Goal: Task Accomplishment & Management: Complete application form

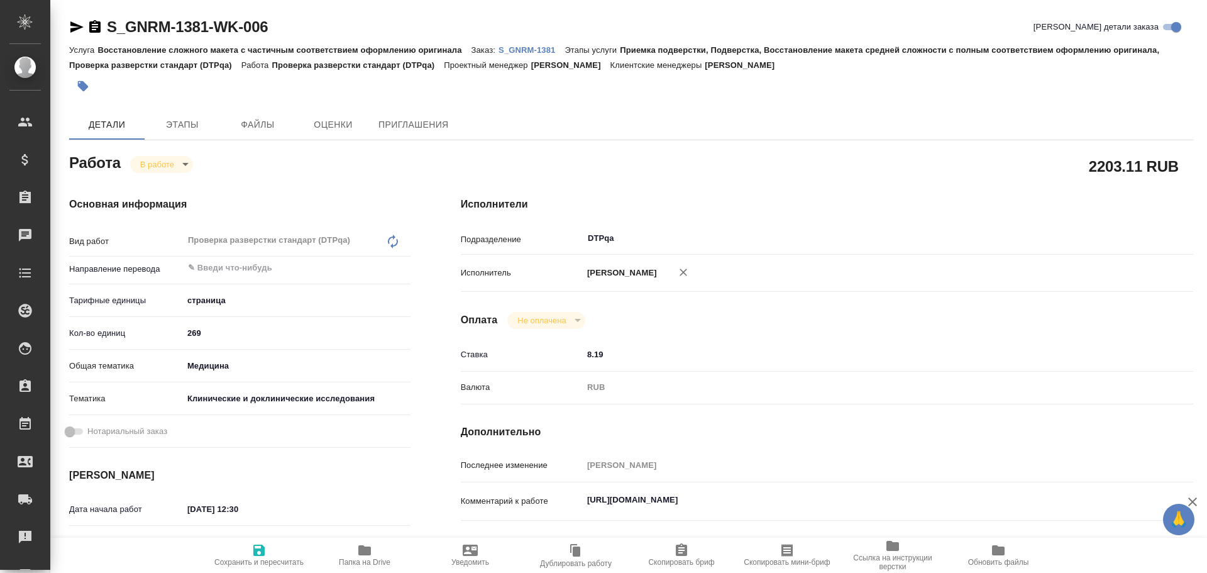
type textarea "x"
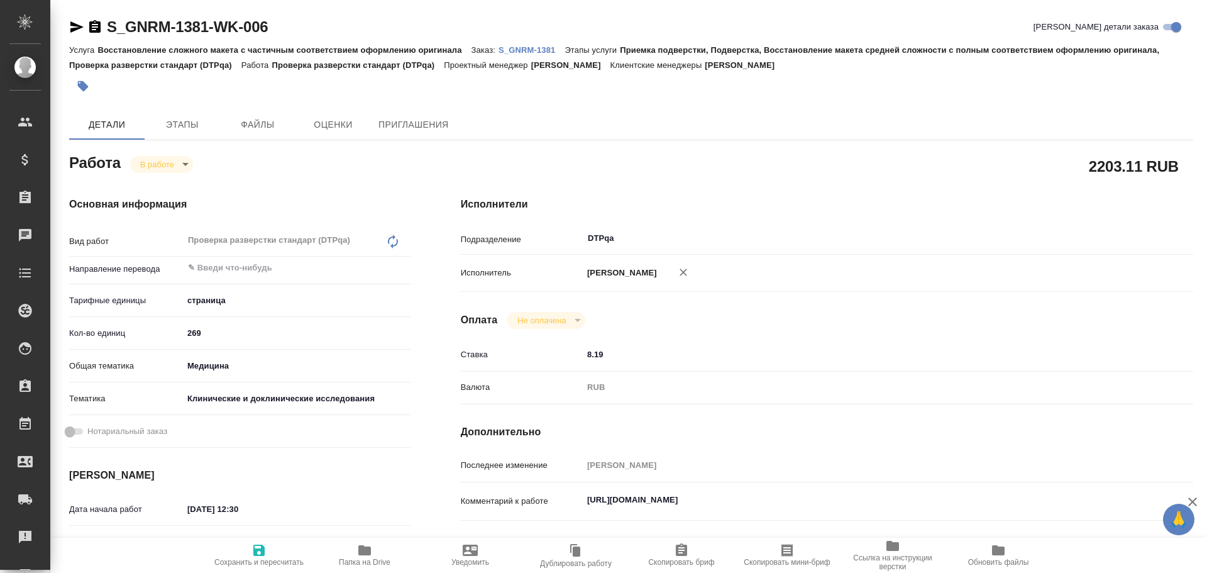
type textarea "x"
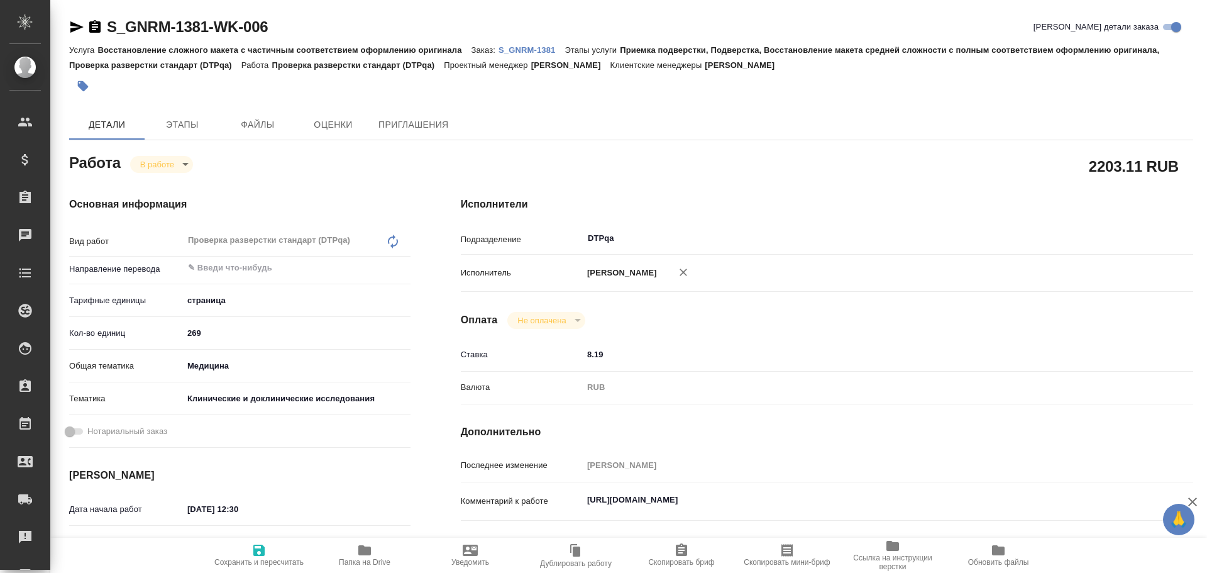
type textarea "x"
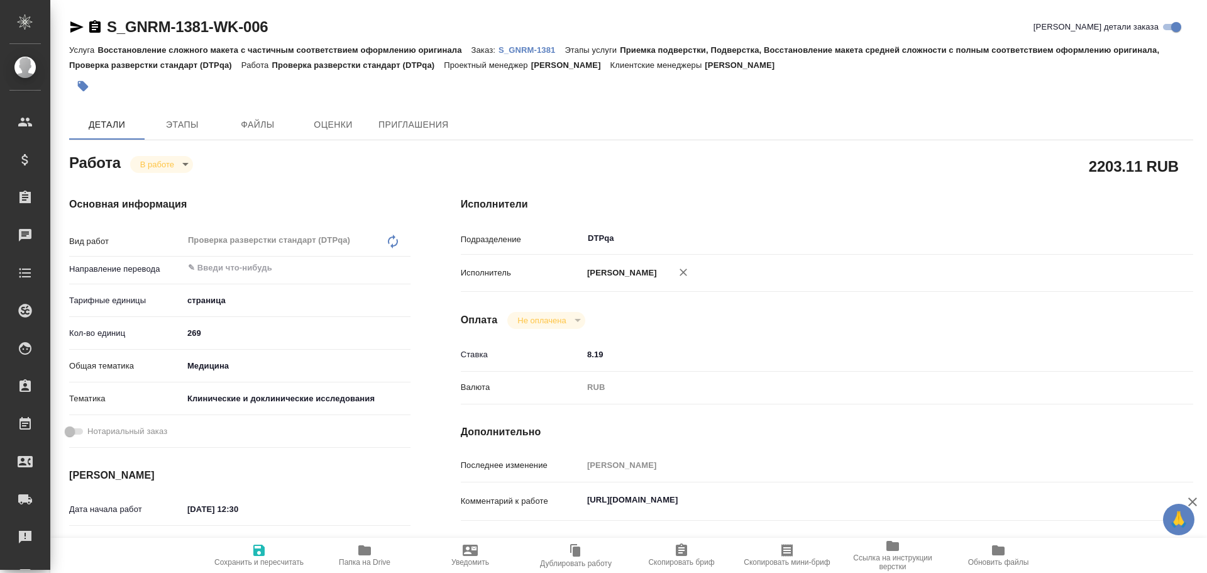
type textarea "x"
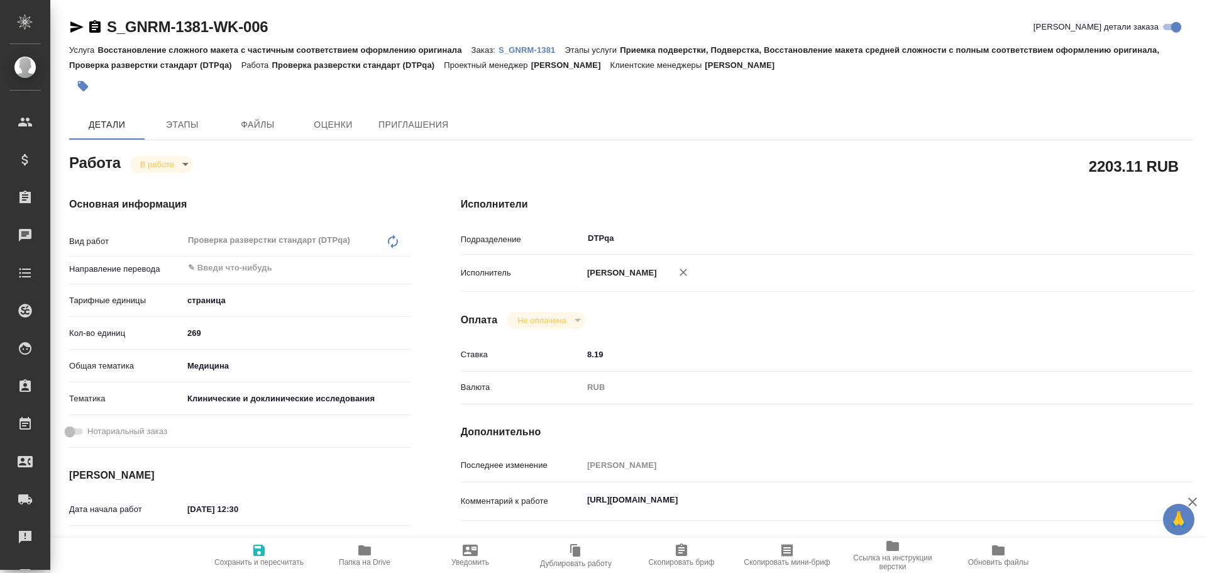
type textarea "x"
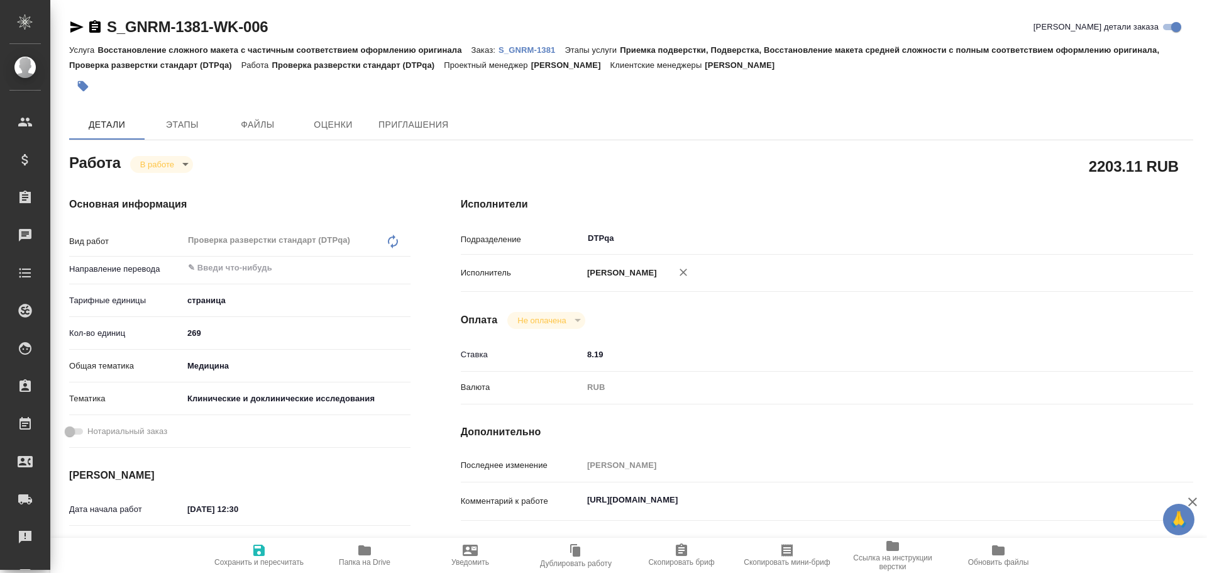
type textarea "x"
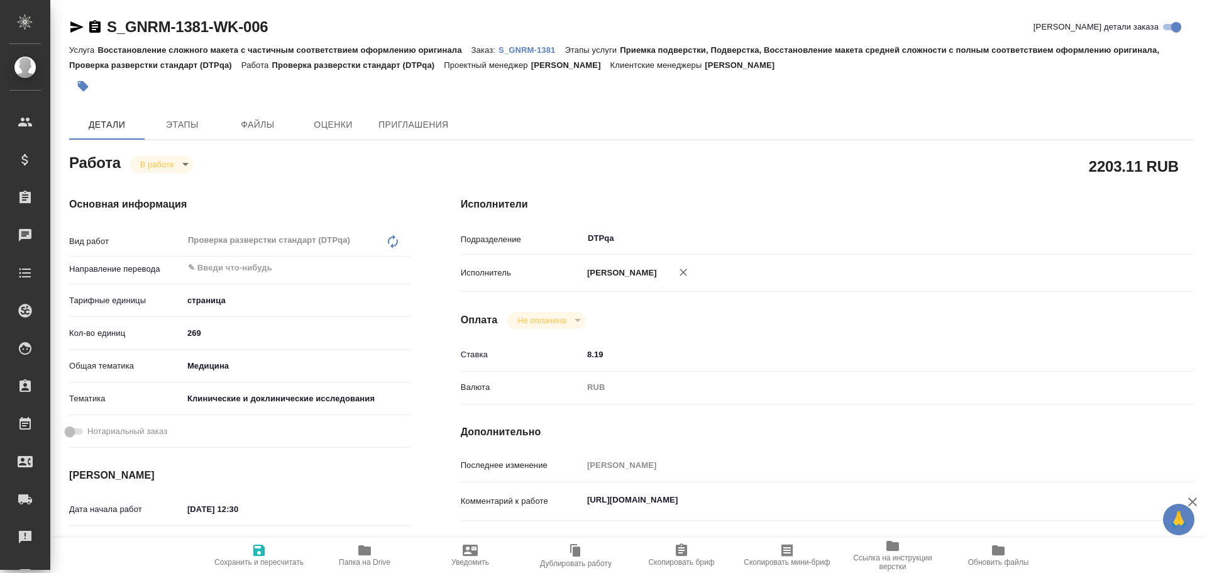
click at [352, 558] on span "Папка на Drive" at bounding box center [365, 562] width 52 height 9
click at [365, 558] on span "Папка на Drive" at bounding box center [365, 562] width 52 height 9
click at [70, 25] on icon "button" at bounding box center [76, 26] width 15 height 15
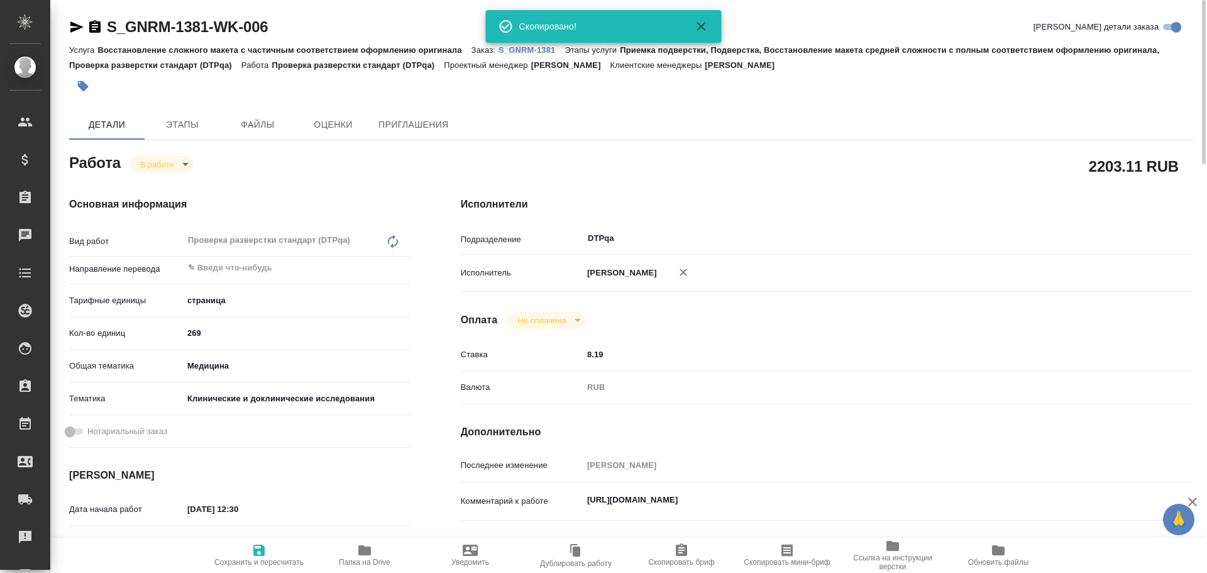
type textarea "x"
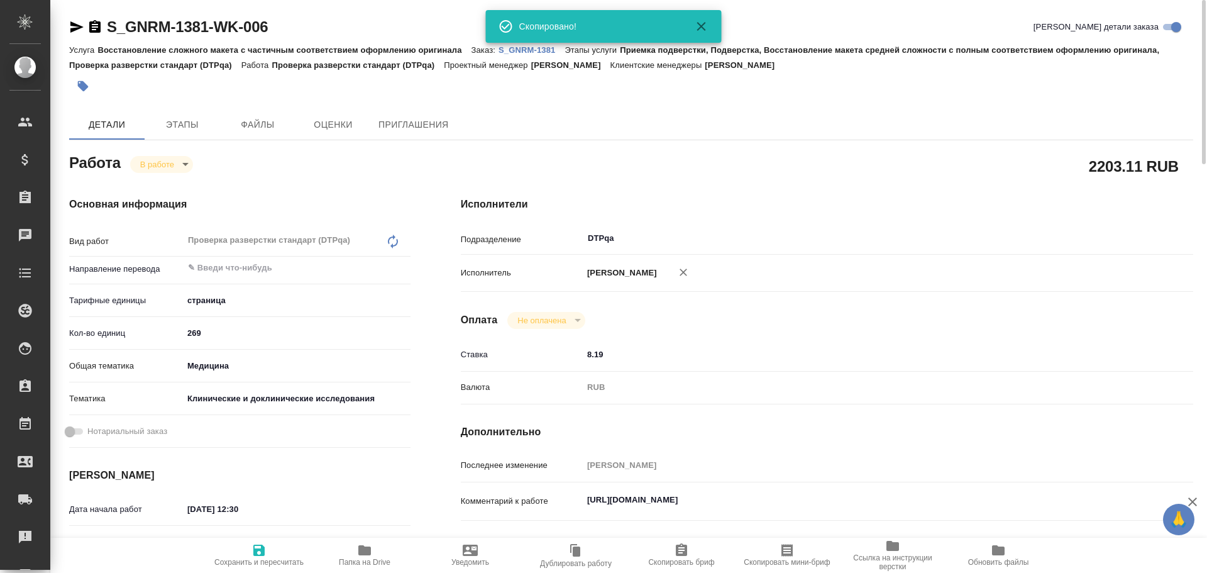
type textarea "x"
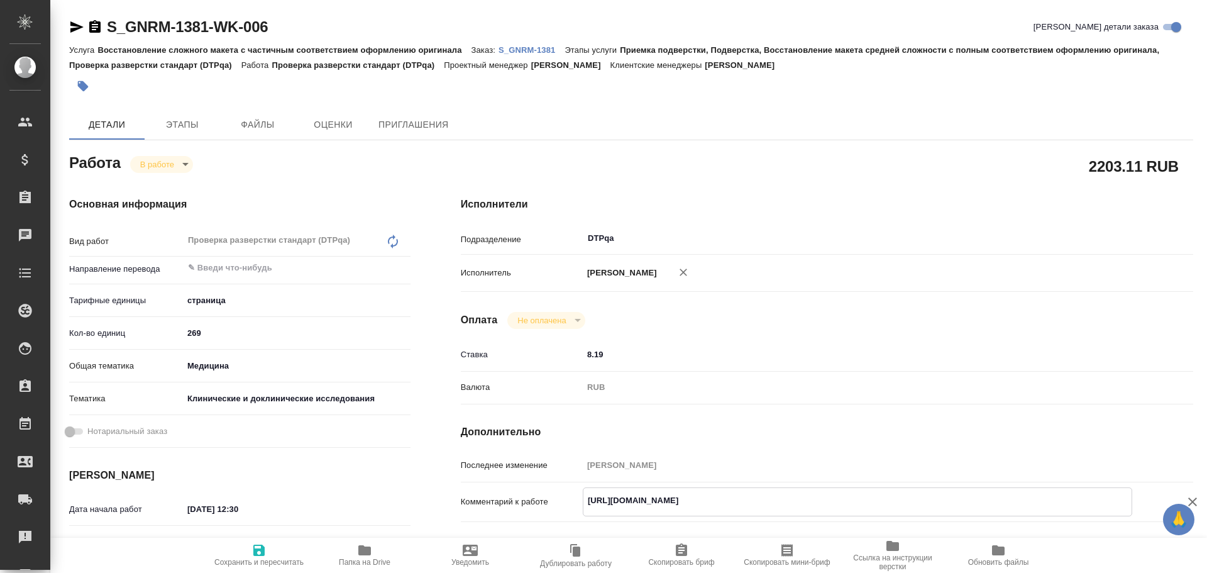
drag, startPoint x: 582, startPoint y: 502, endPoint x: 864, endPoint y: 509, distance: 281.7
click at [864, 509] on textarea "[URL][DOMAIN_NAME]" at bounding box center [857, 500] width 548 height 21
type textarea "x"
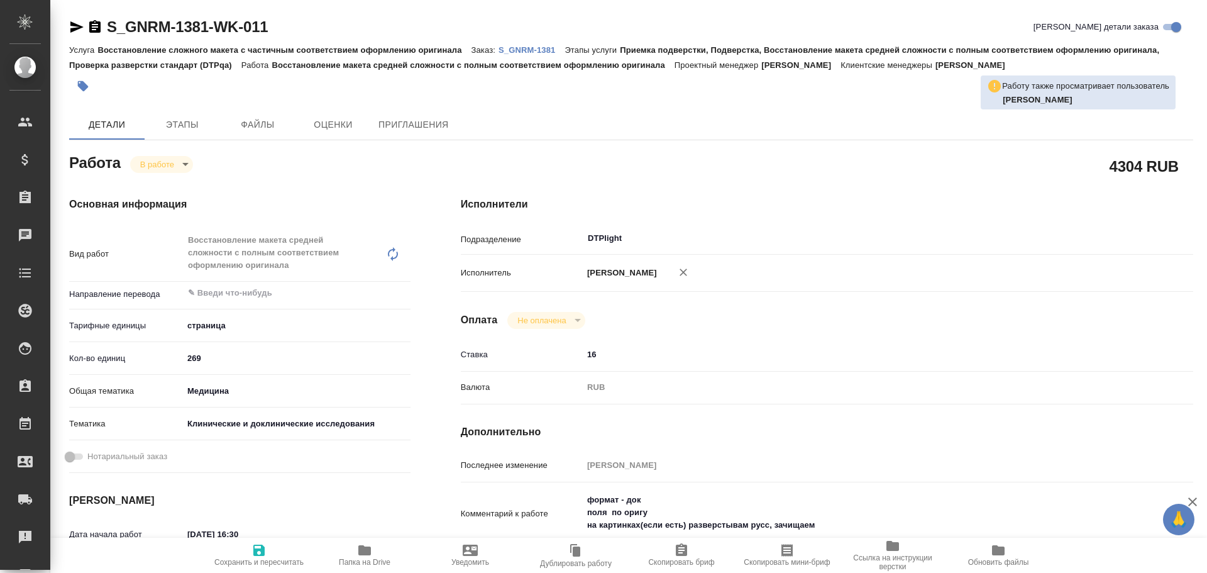
type textarea "x"
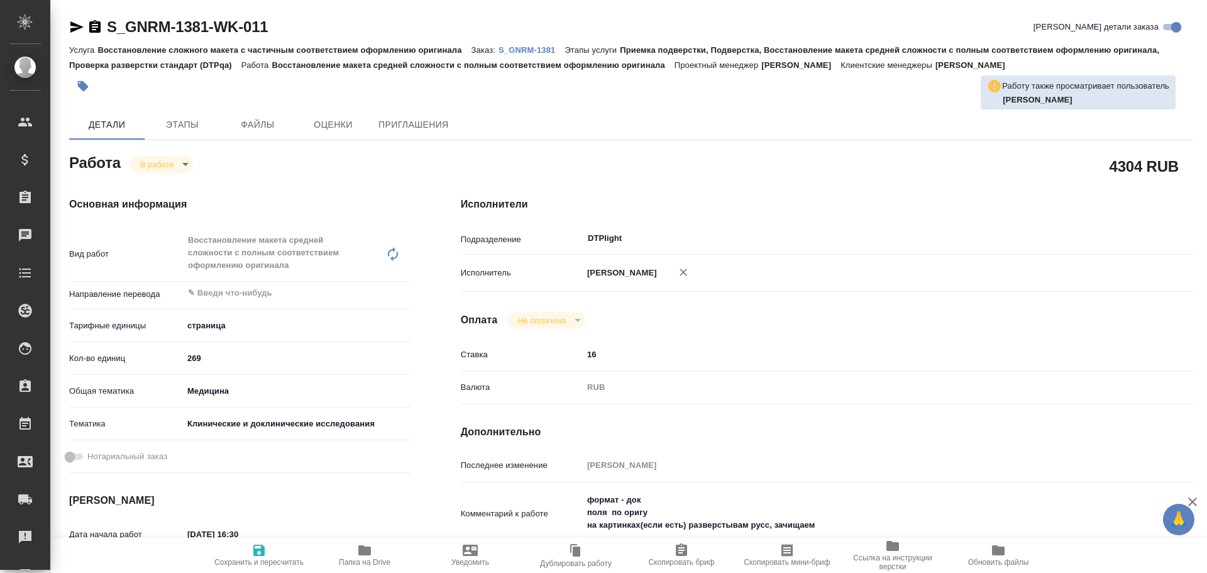
type textarea "x"
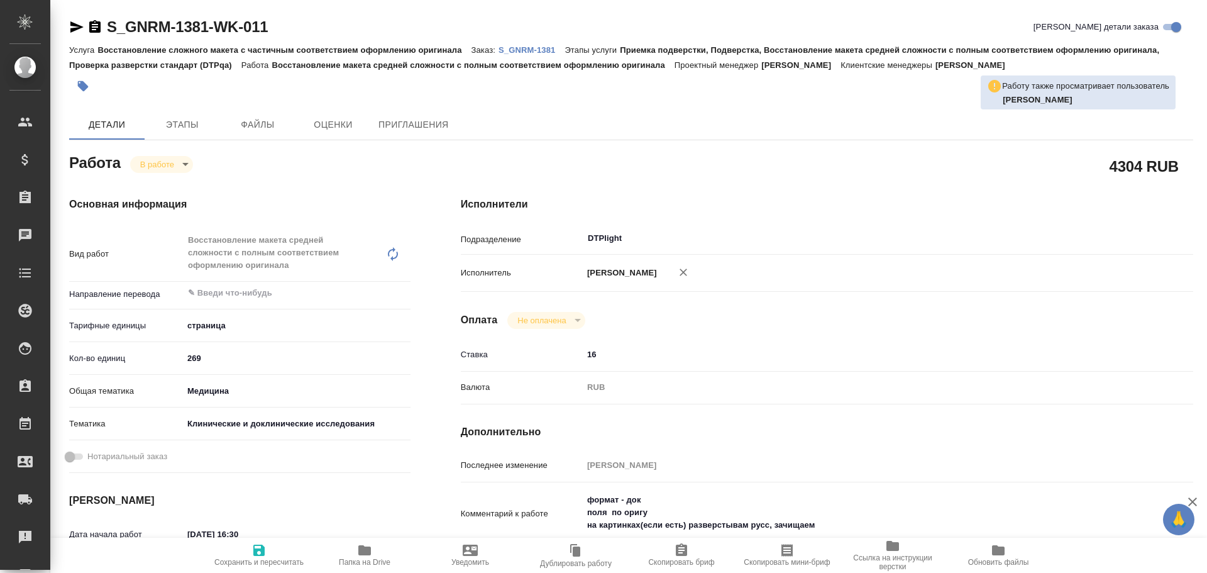
type textarea "x"
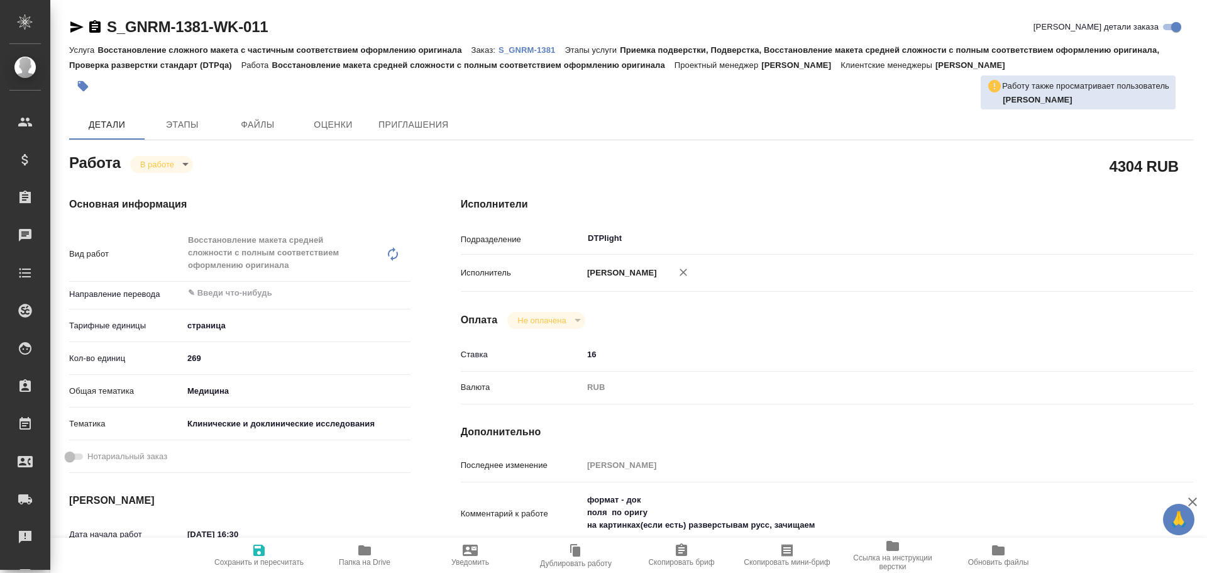
scroll to position [189, 0]
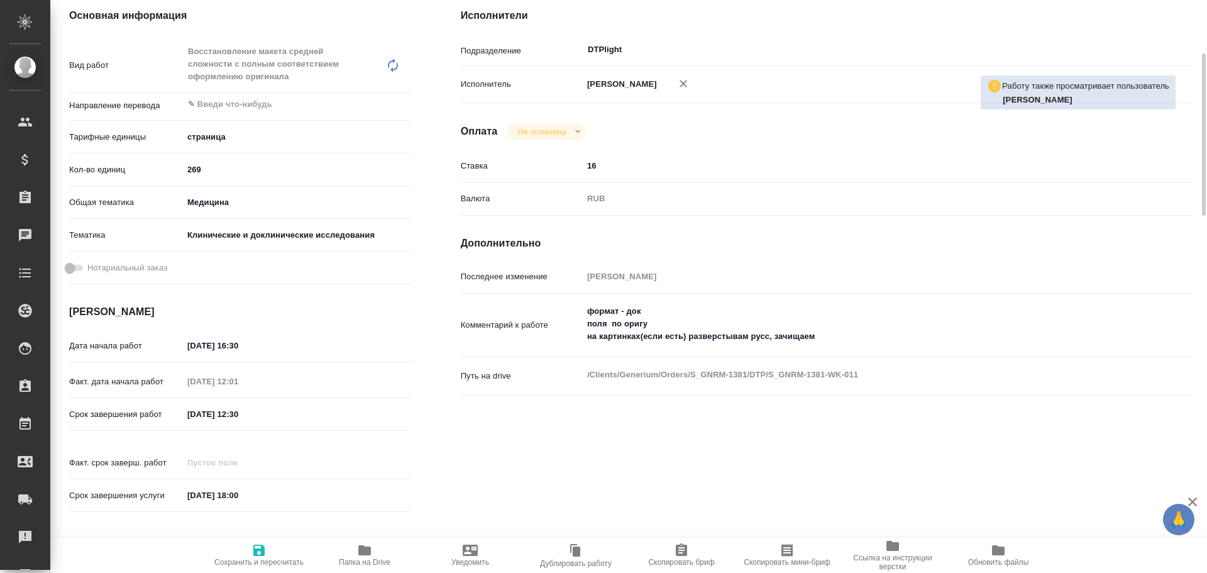
type textarea "x"
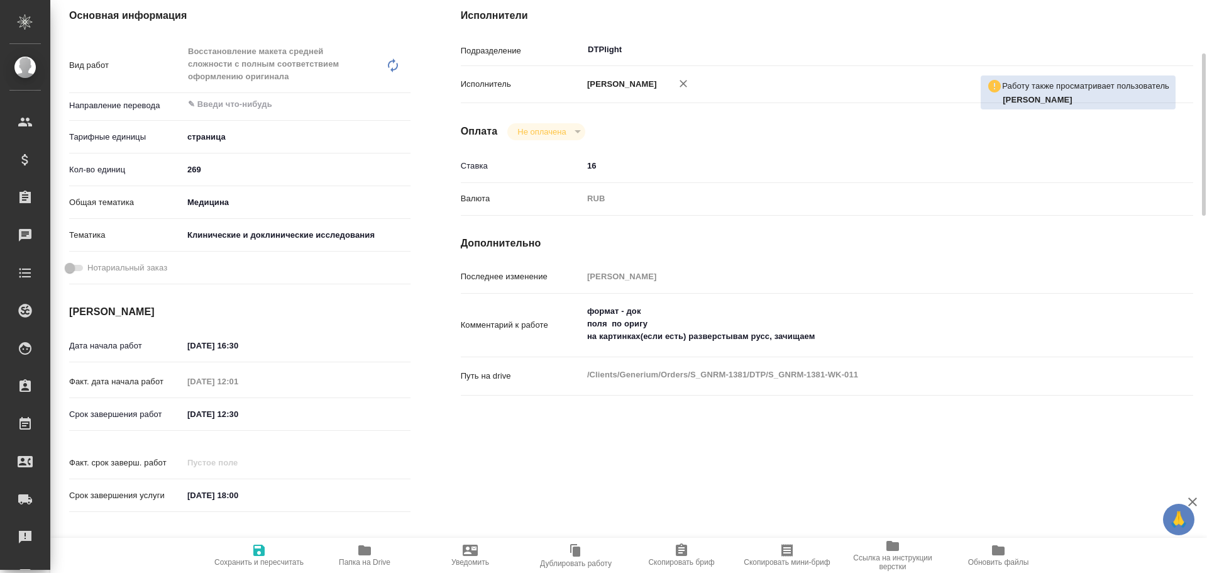
click at [370, 551] on icon "button" at bounding box center [364, 550] width 13 height 10
type textarea "x"
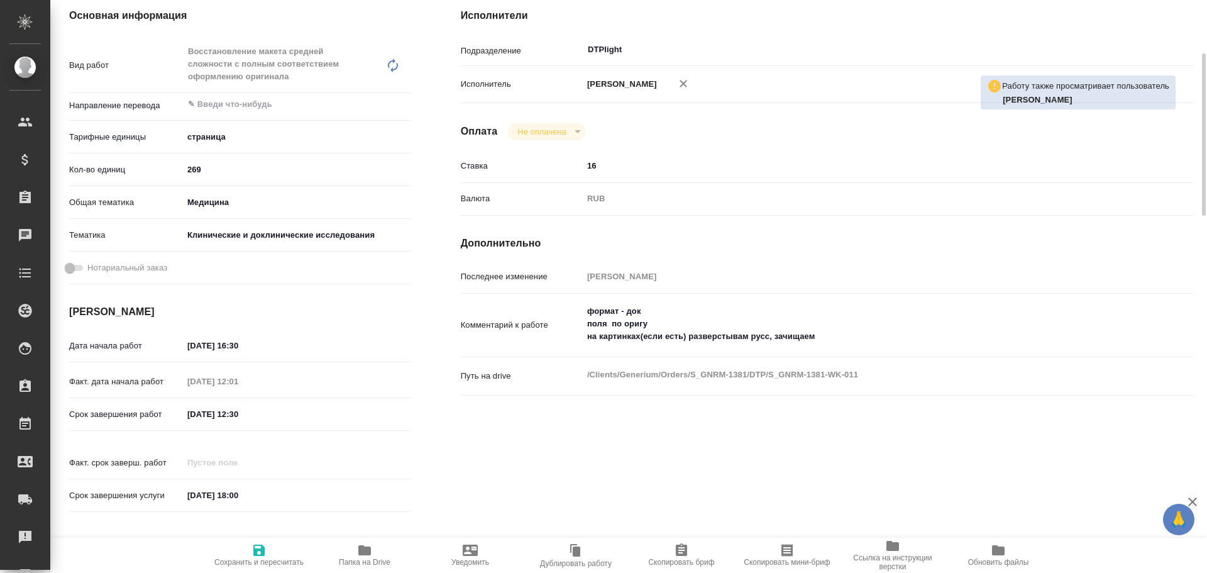
type textarea "x"
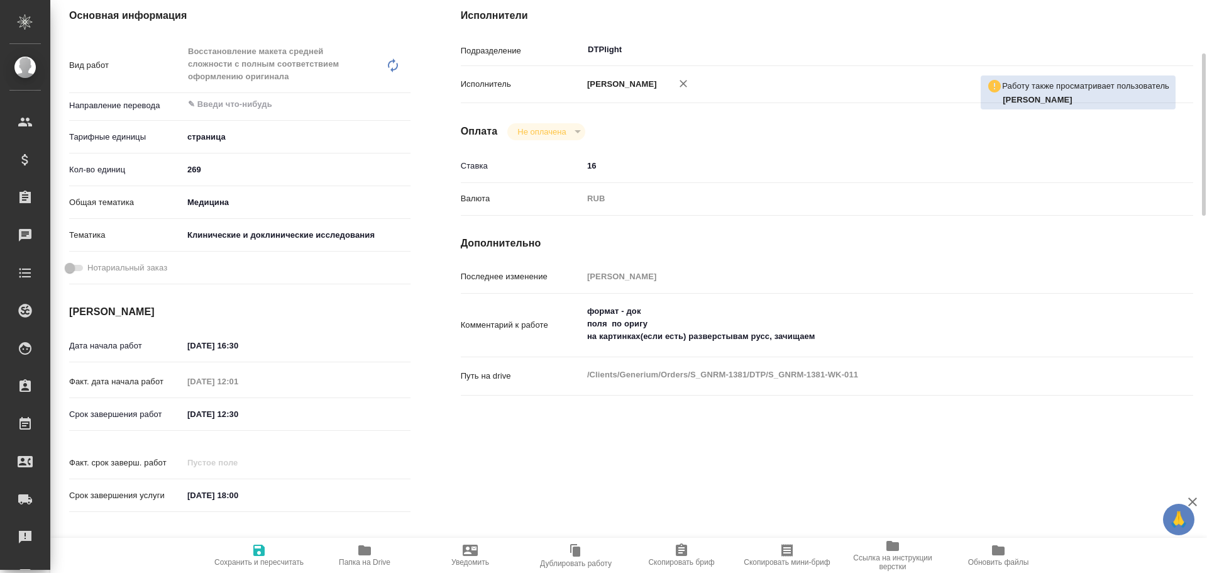
type textarea "x"
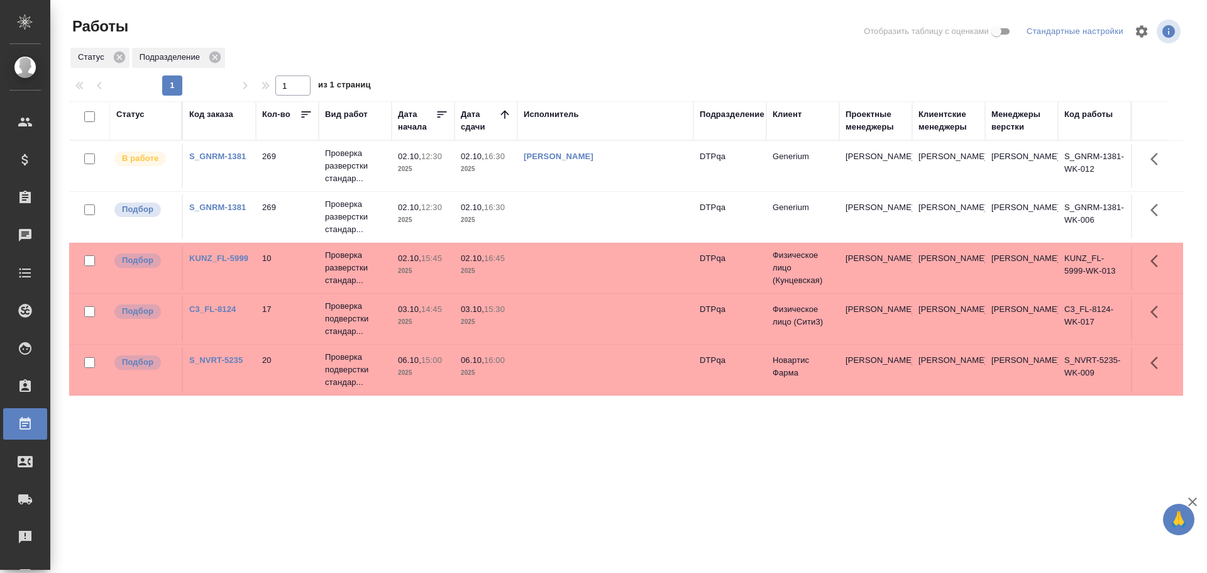
drag, startPoint x: 450, startPoint y: 460, endPoint x: 382, endPoint y: 475, distance: 70.2
click at [382, 475] on div "Статус Код заказа Кол-во Вид работ Дата начала Дата сдачи Исполнитель Подраздел…" at bounding box center [626, 327] width 1114 height 453
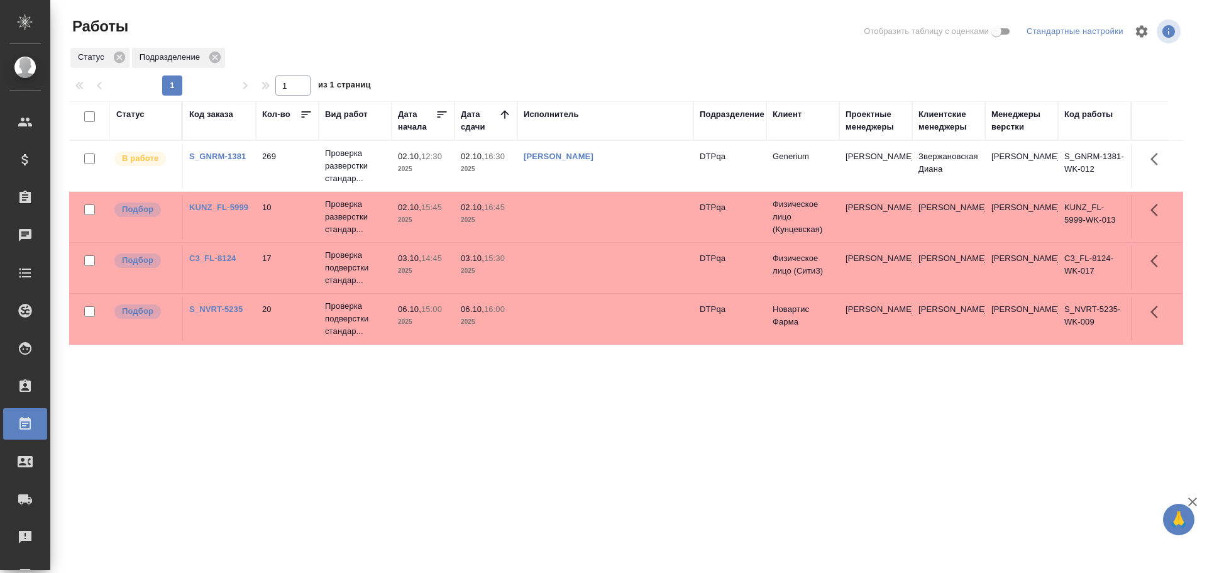
click at [663, 167] on td "[PERSON_NAME]" at bounding box center [605, 166] width 176 height 44
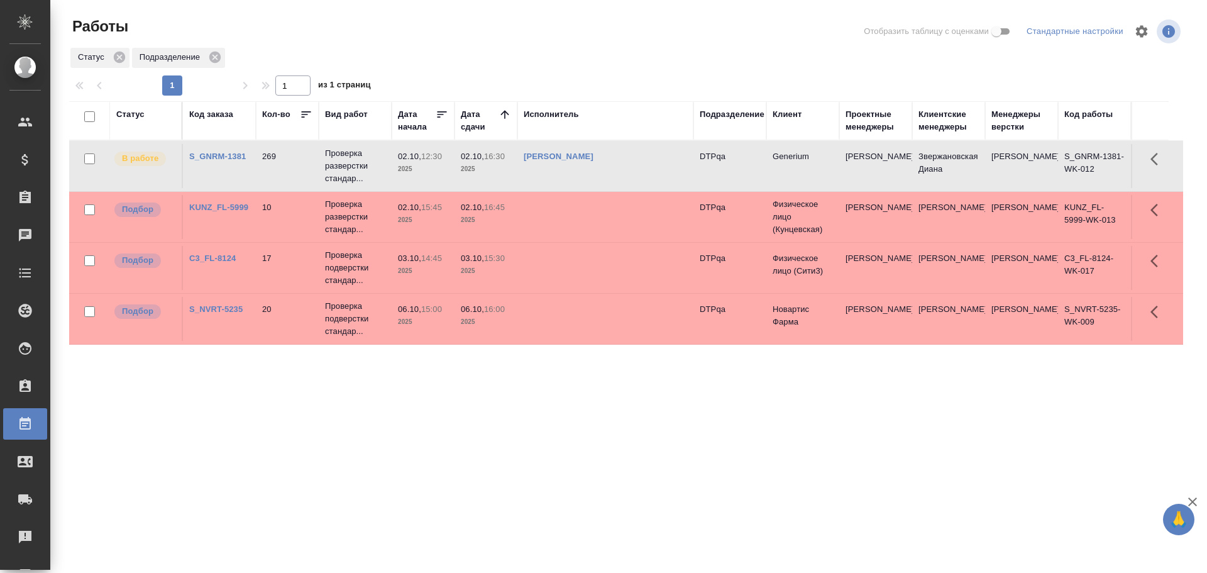
click at [663, 167] on td "Чулец Елена Сергеевна" at bounding box center [605, 166] width 176 height 44
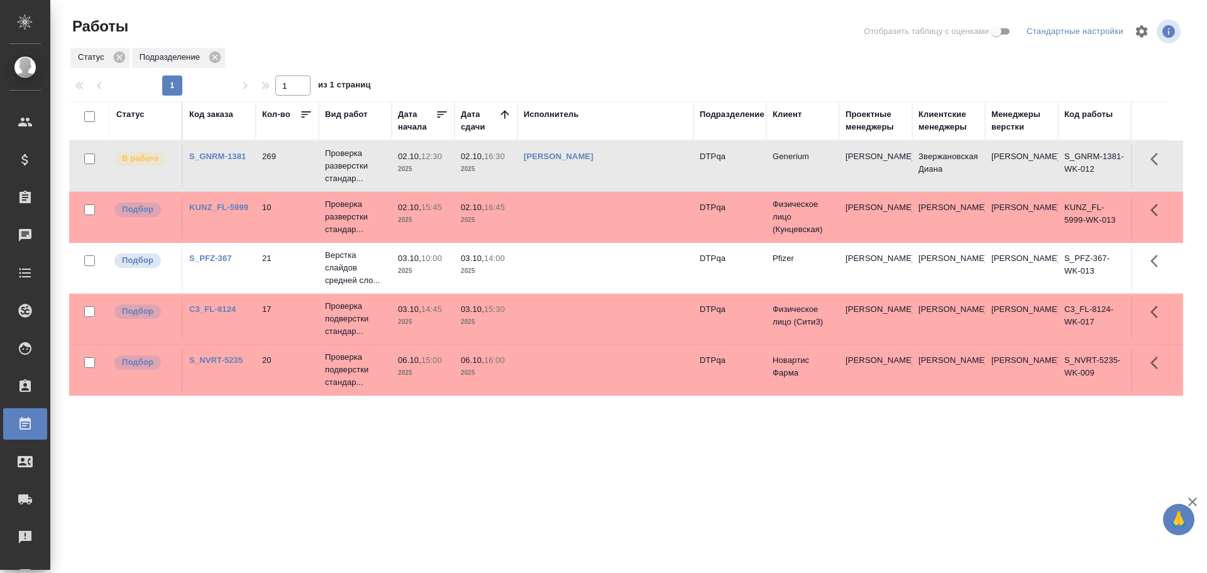
click at [566, 265] on td at bounding box center [605, 268] width 176 height 44
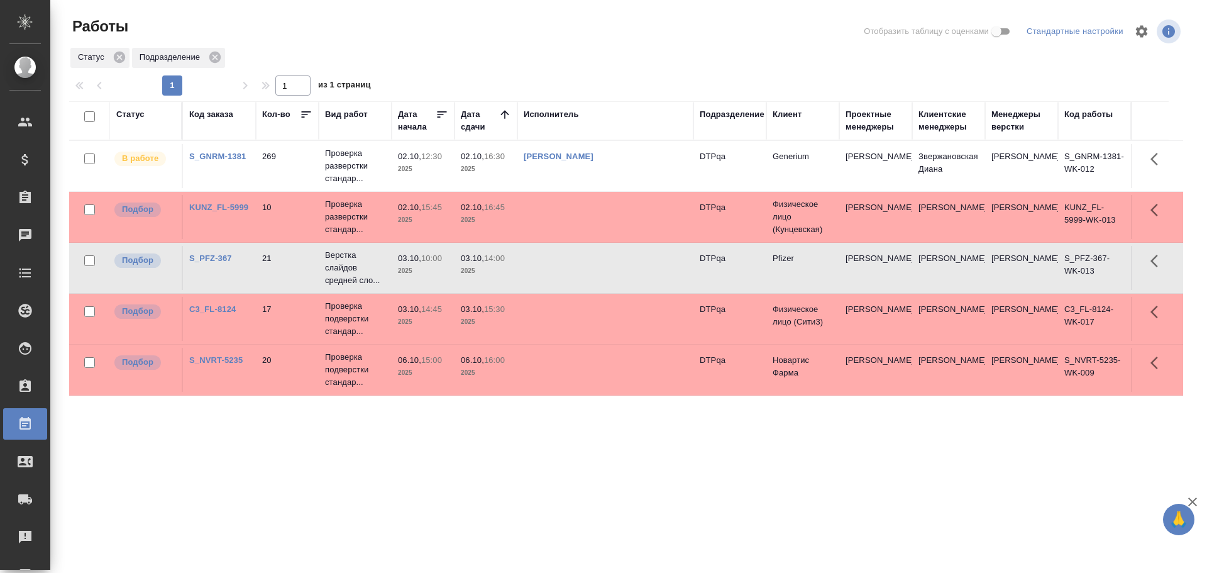
click at [566, 265] on td at bounding box center [605, 268] width 176 height 44
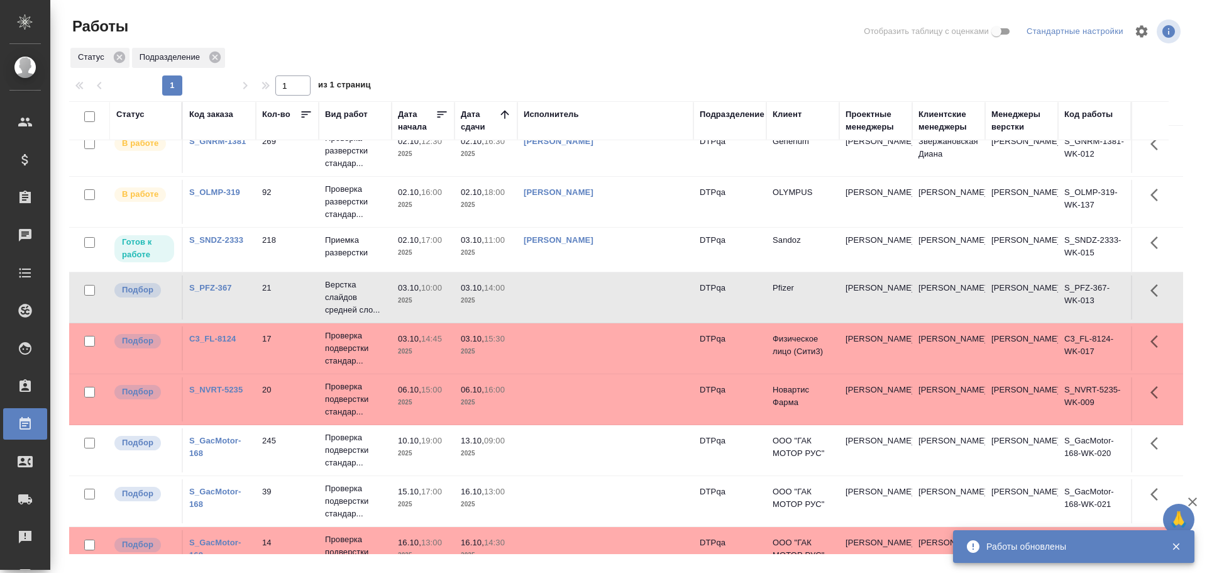
scroll to position [39, 0]
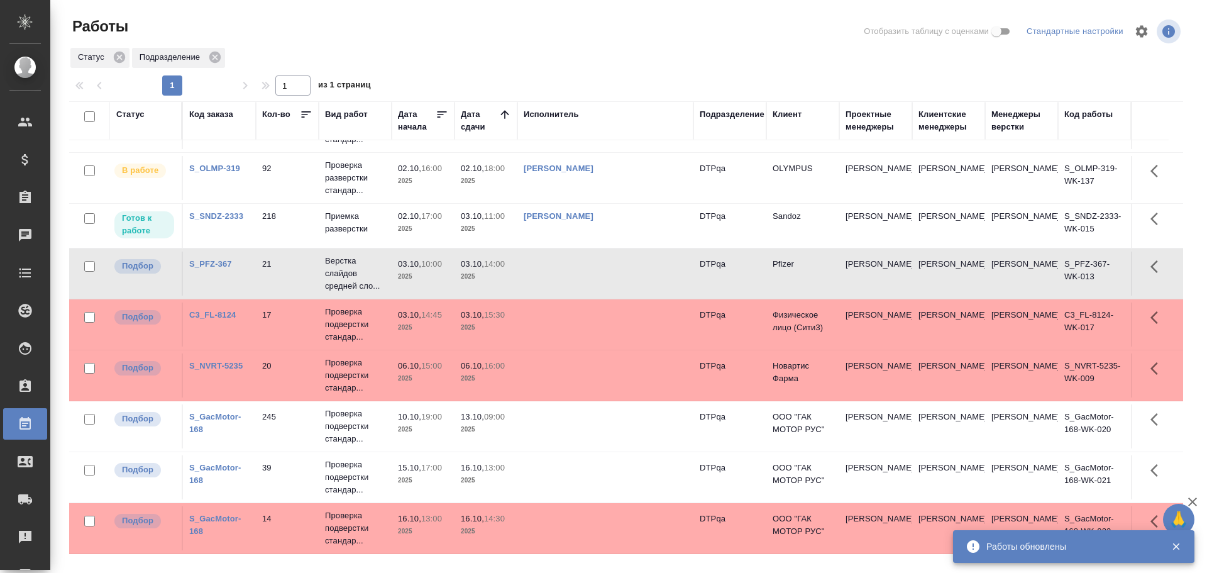
click at [569, 432] on td at bounding box center [605, 426] width 176 height 44
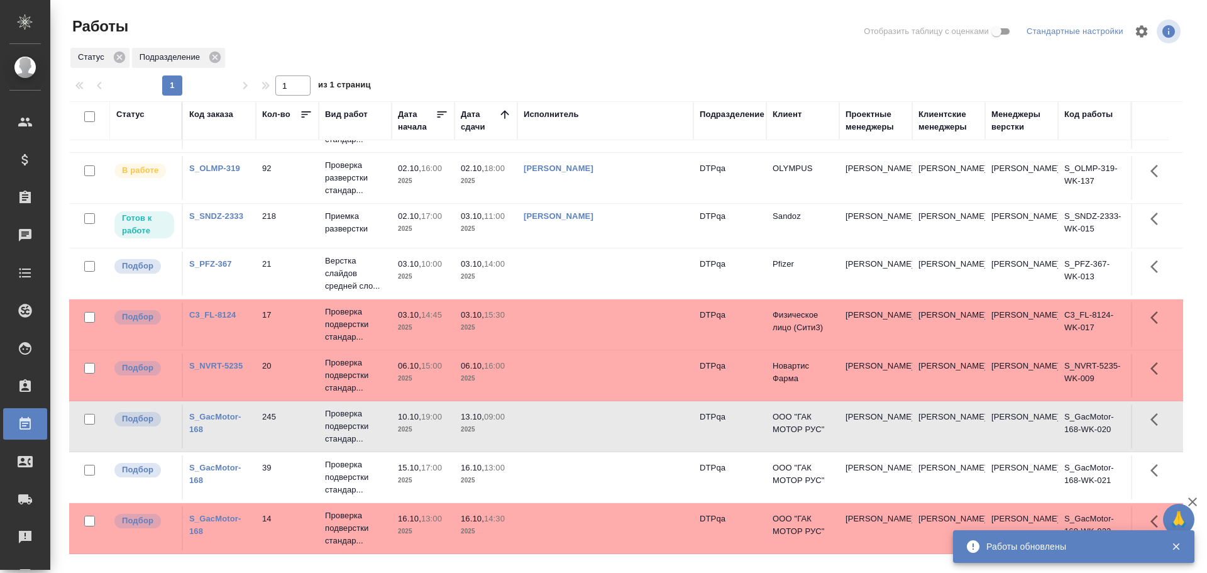
click at [569, 432] on td at bounding box center [605, 426] width 176 height 44
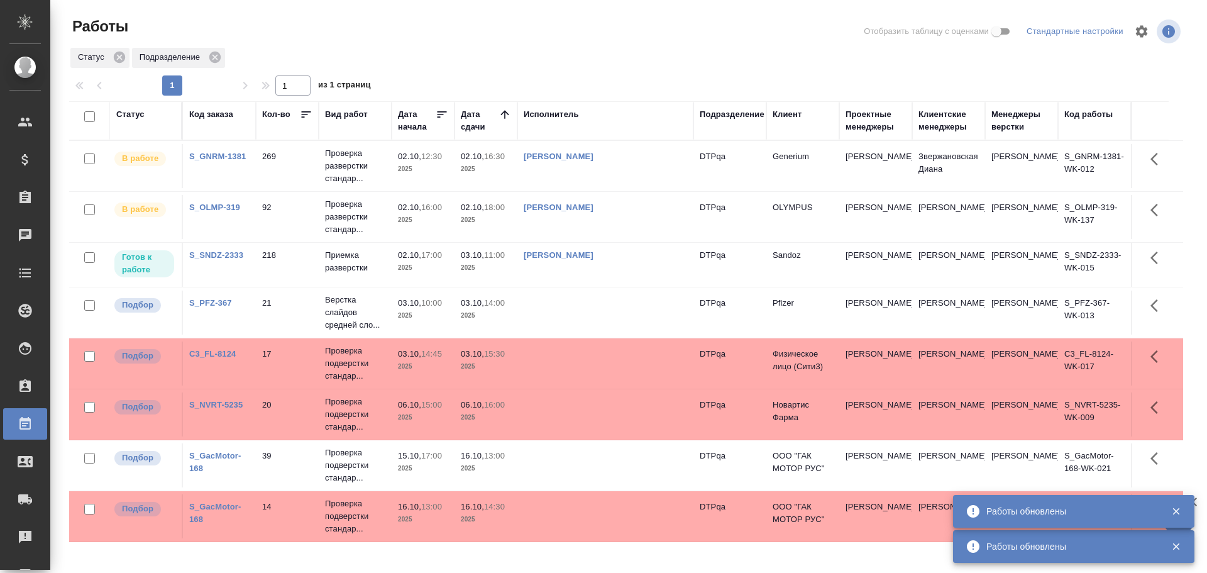
scroll to position [0, 0]
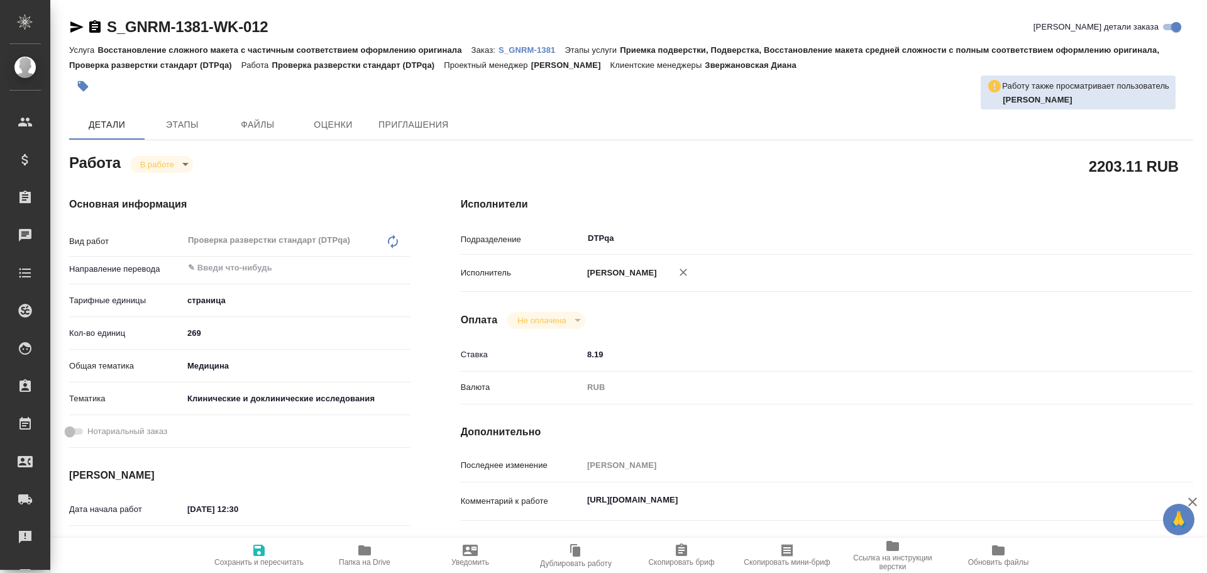
type textarea "x"
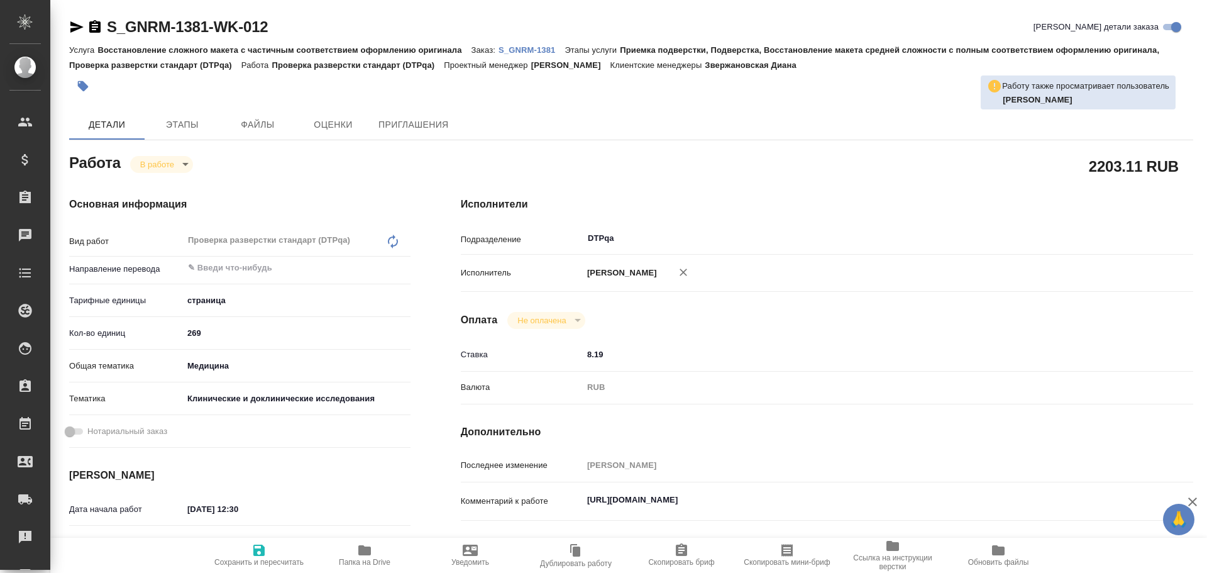
type textarea "x"
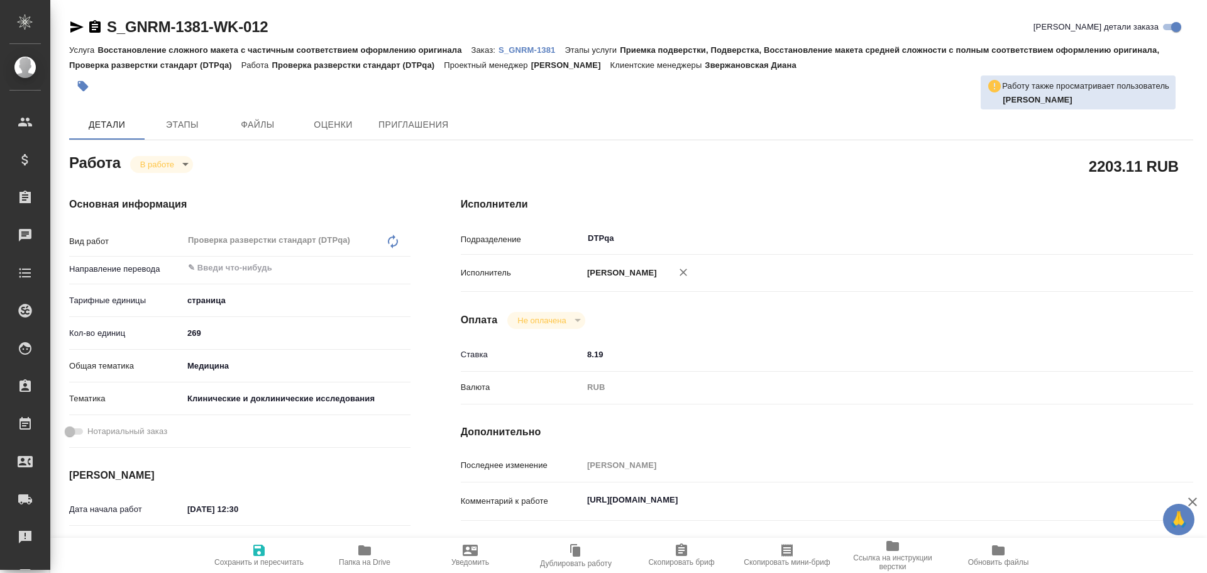
type textarea "x"
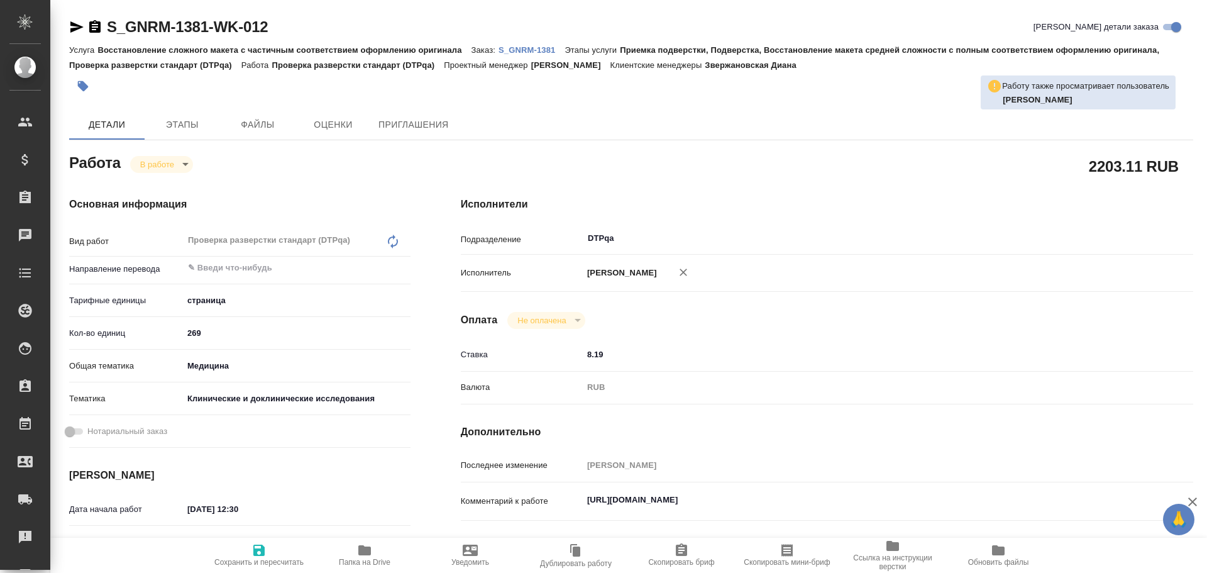
type textarea "x"
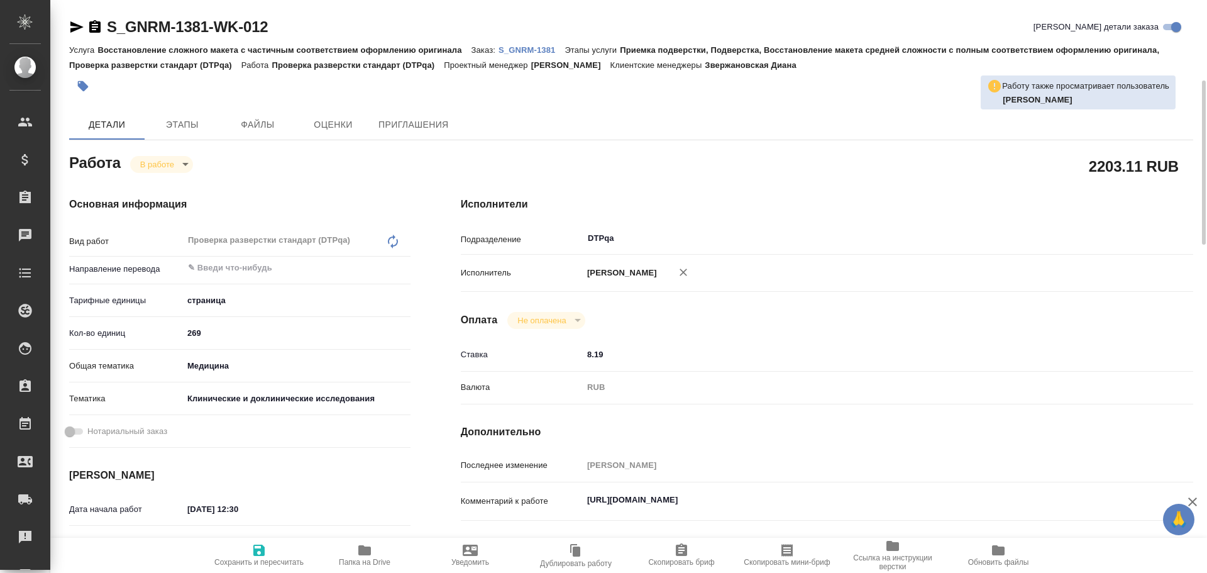
scroll to position [126, 0]
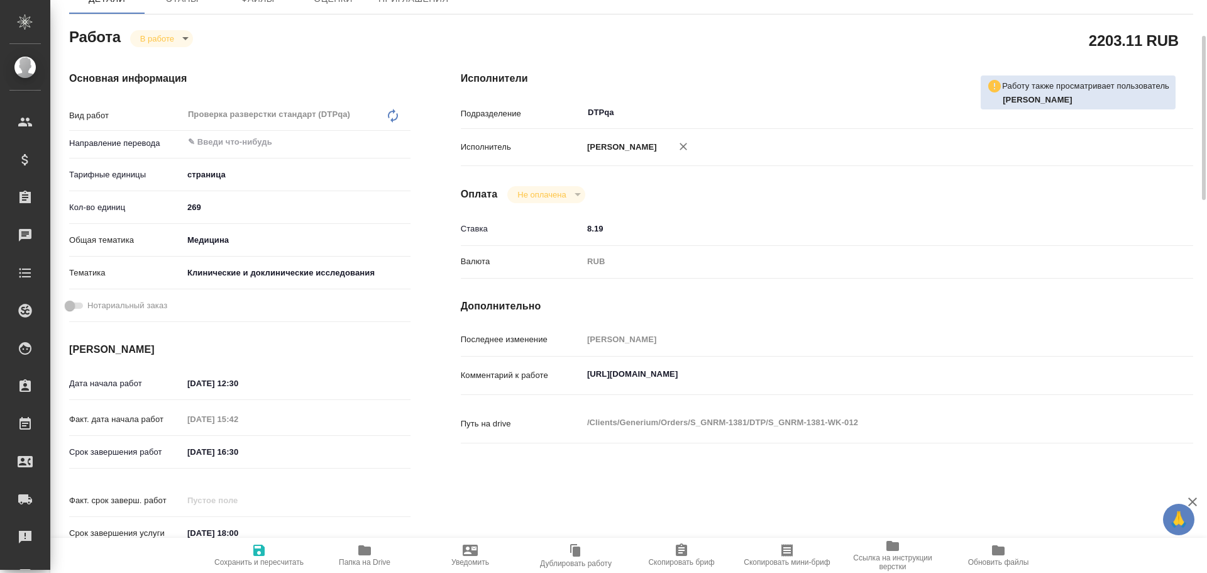
type textarea "x"
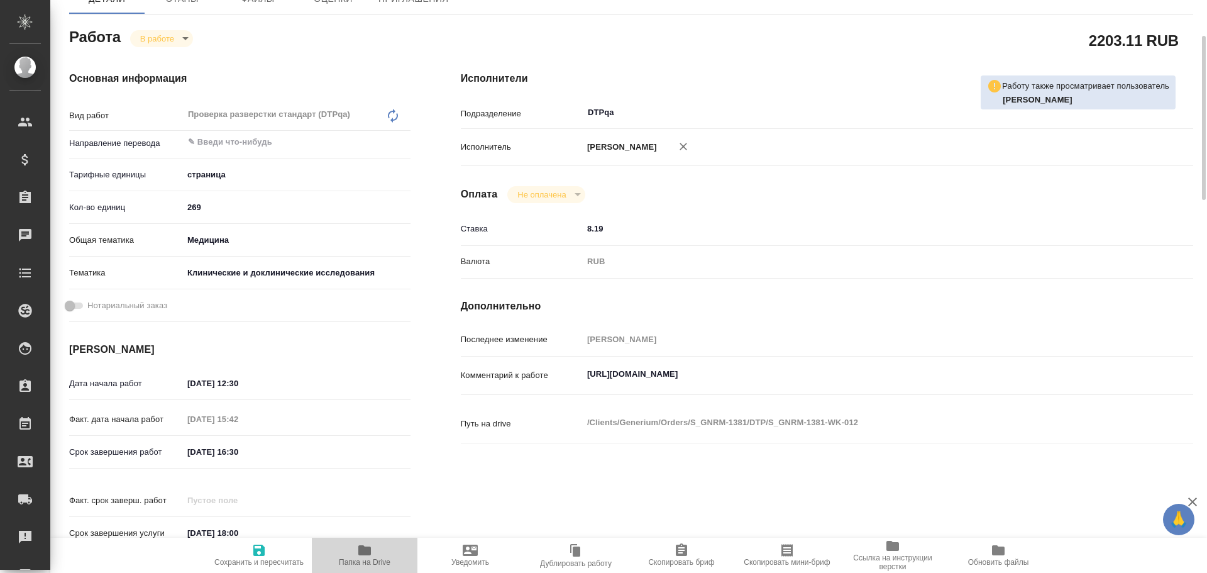
click at [350, 547] on span "Папка на Drive" at bounding box center [364, 555] width 91 height 24
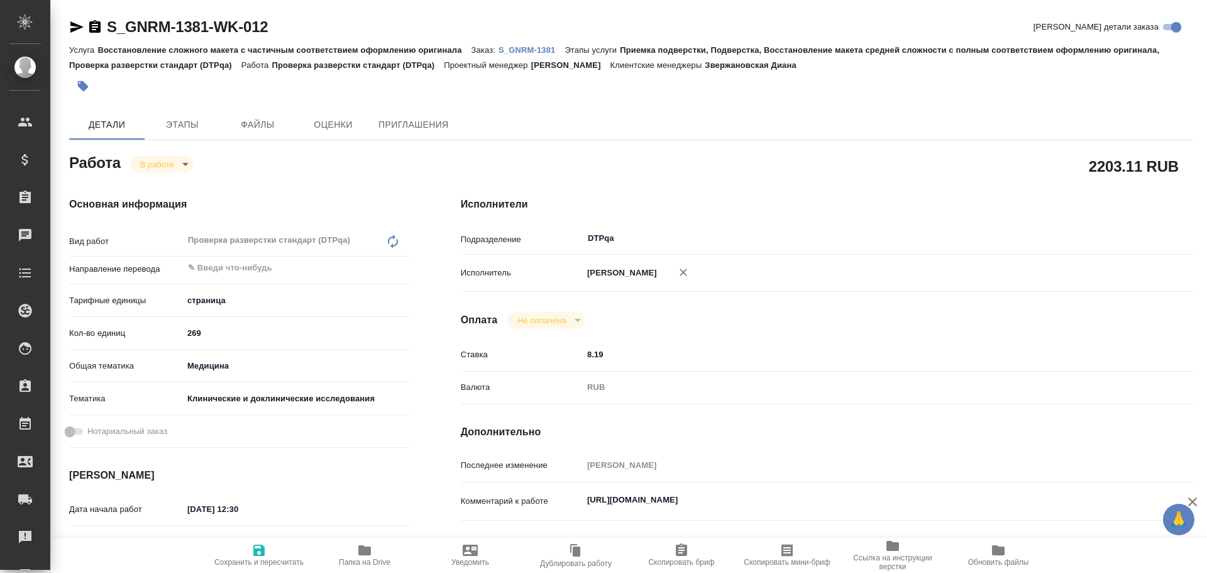
type textarea "x"
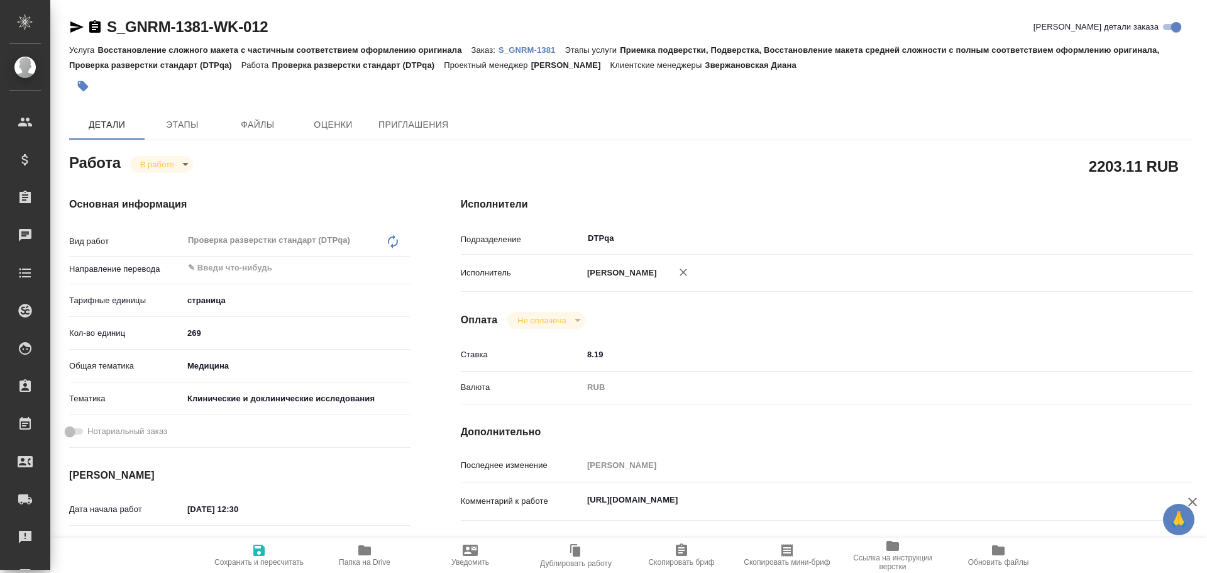
type textarea "x"
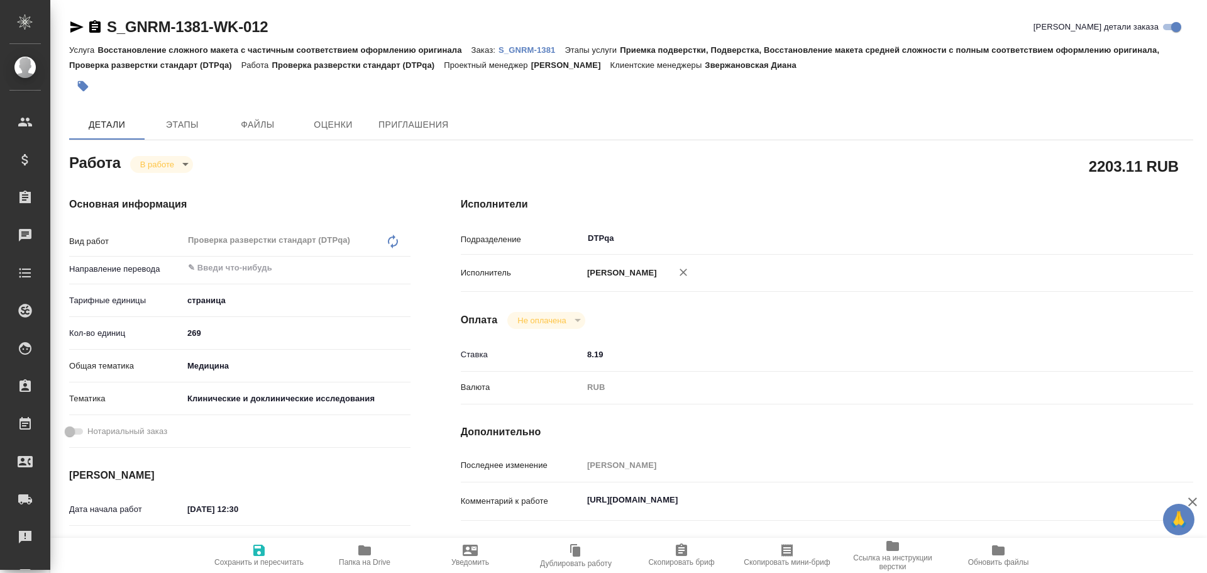
type textarea "x"
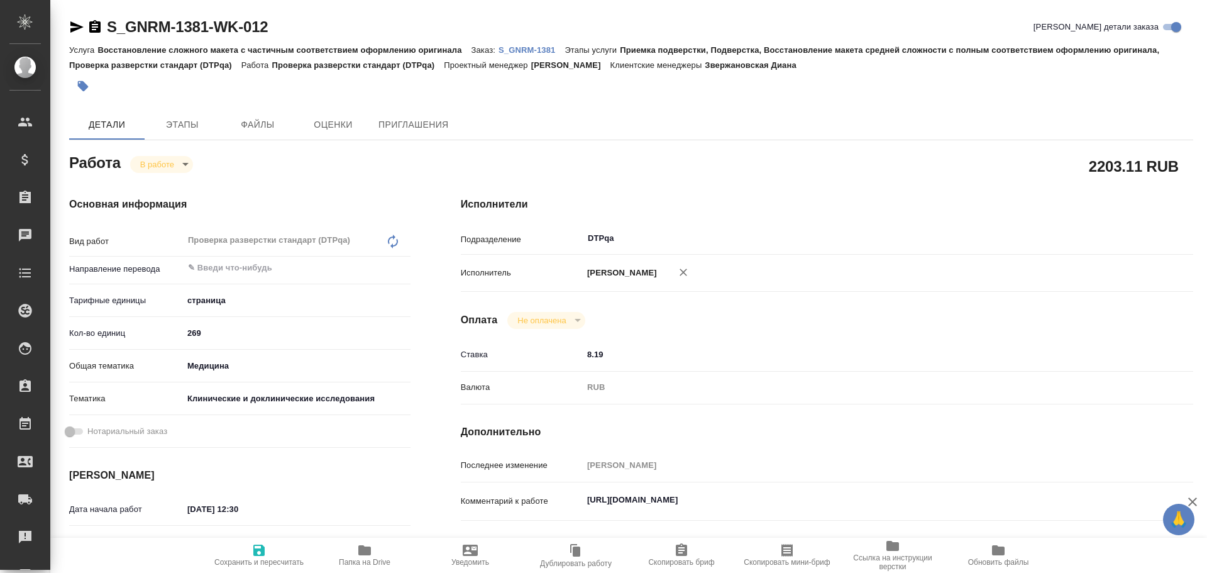
type textarea "x"
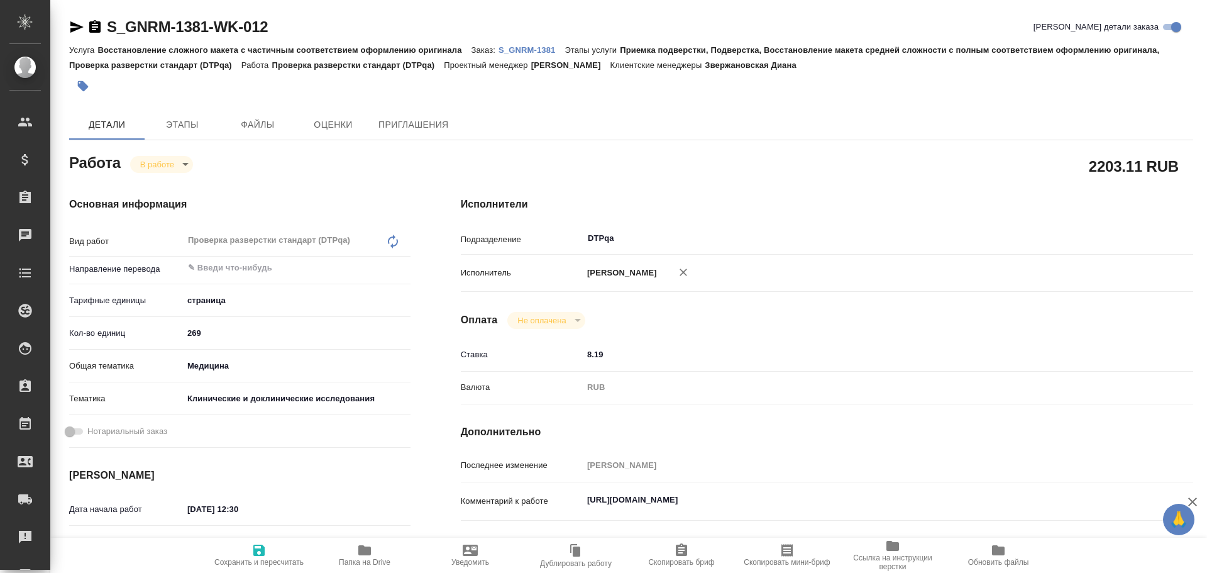
type textarea "x"
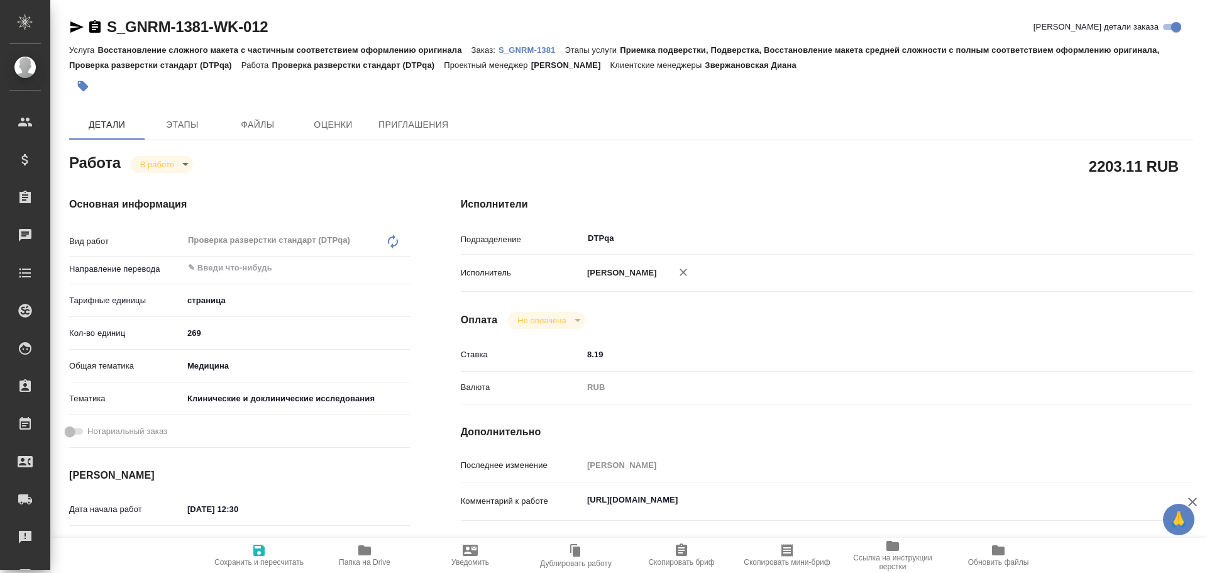
click at [363, 551] on icon "button" at bounding box center [364, 550] width 13 height 10
type textarea "x"
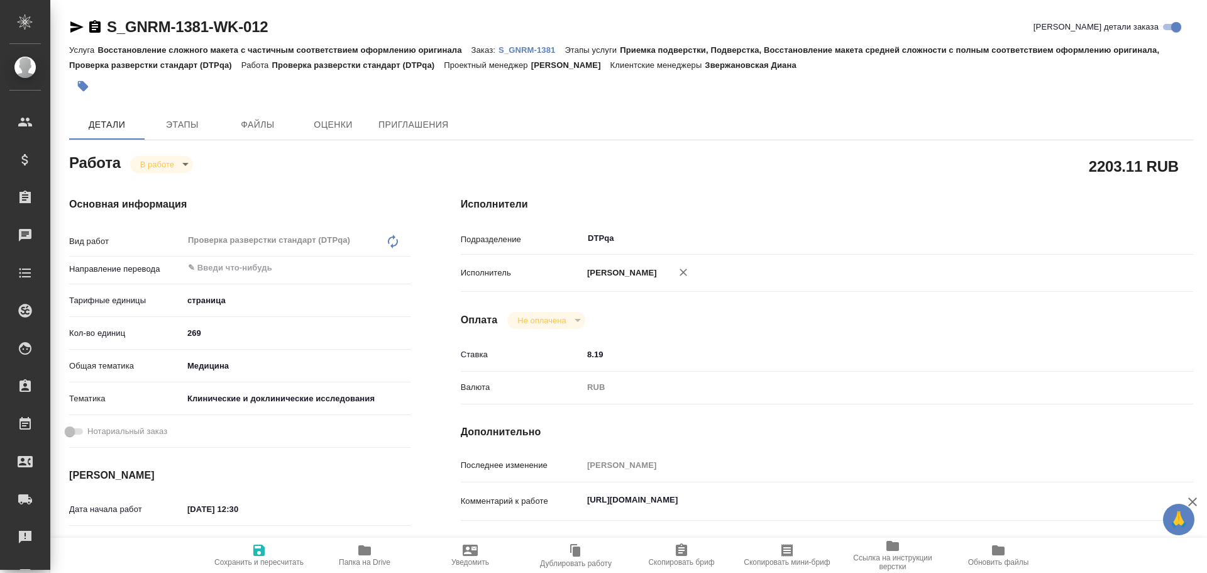
type textarea "x"
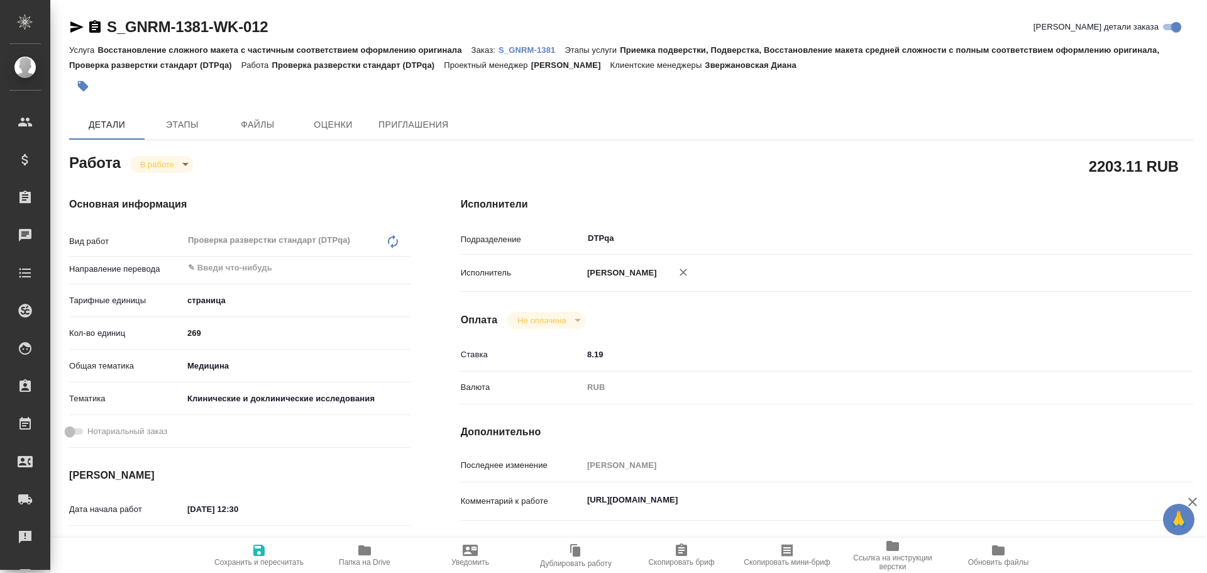
type textarea "x"
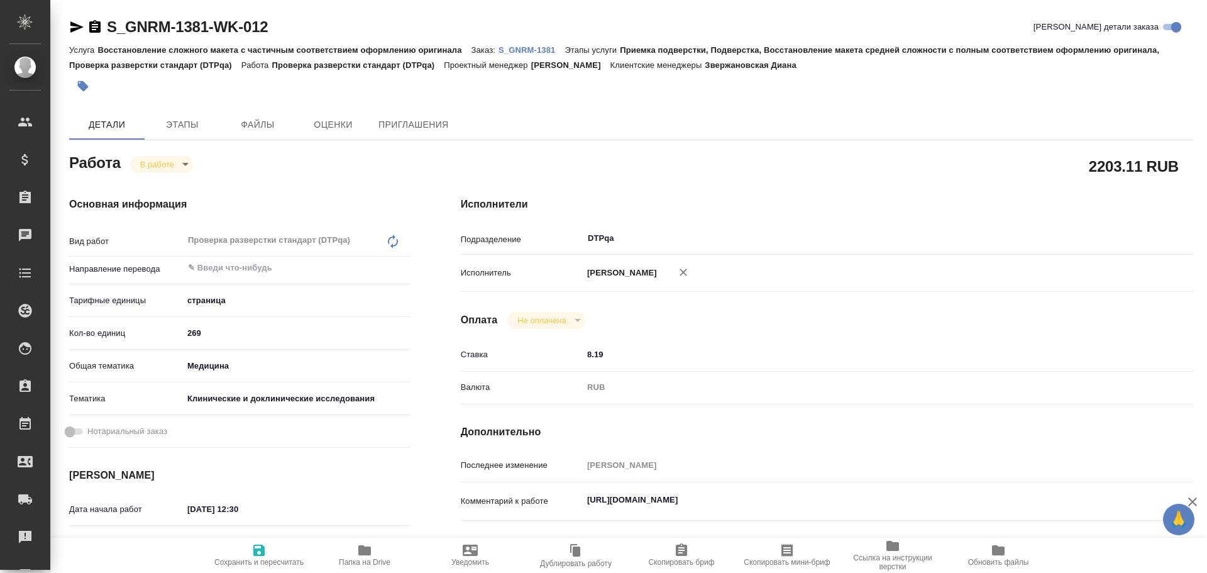
type textarea "x"
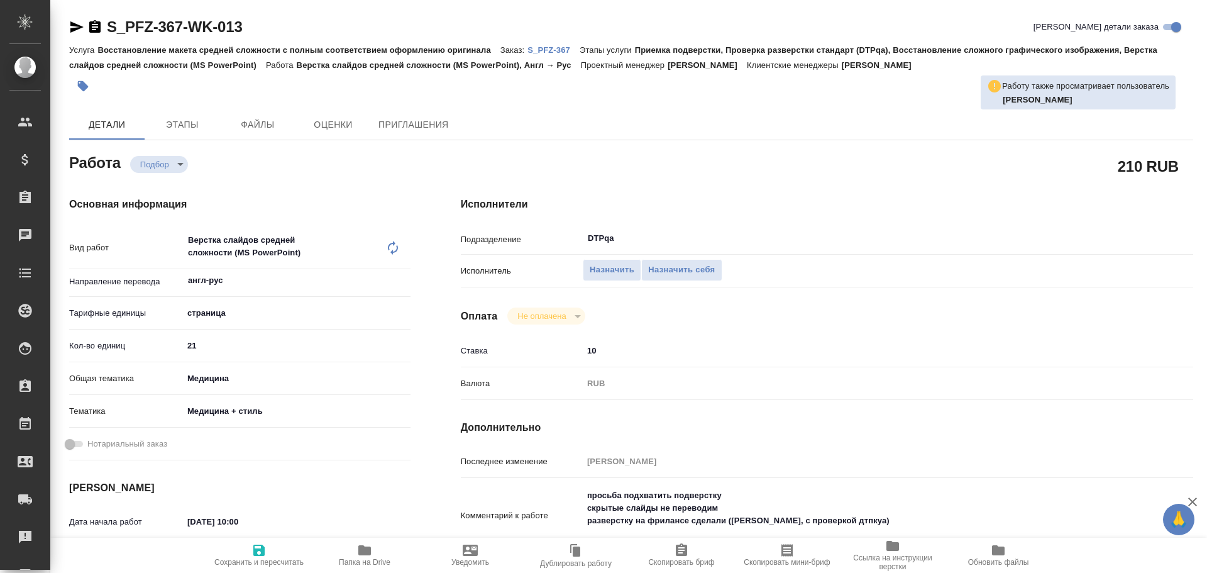
type textarea "x"
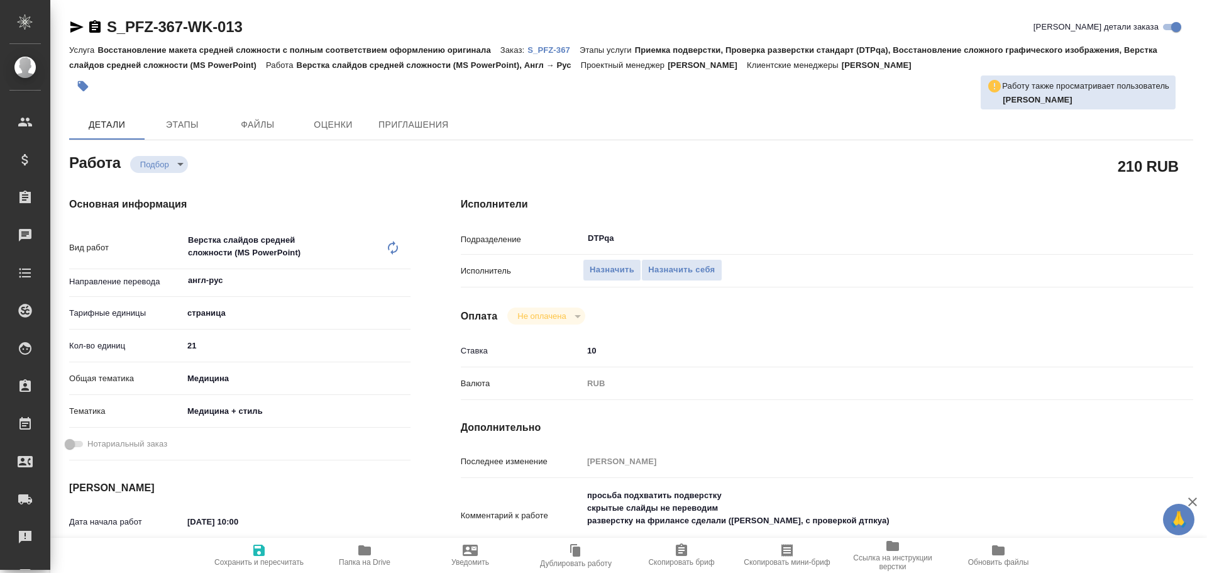
type textarea "x"
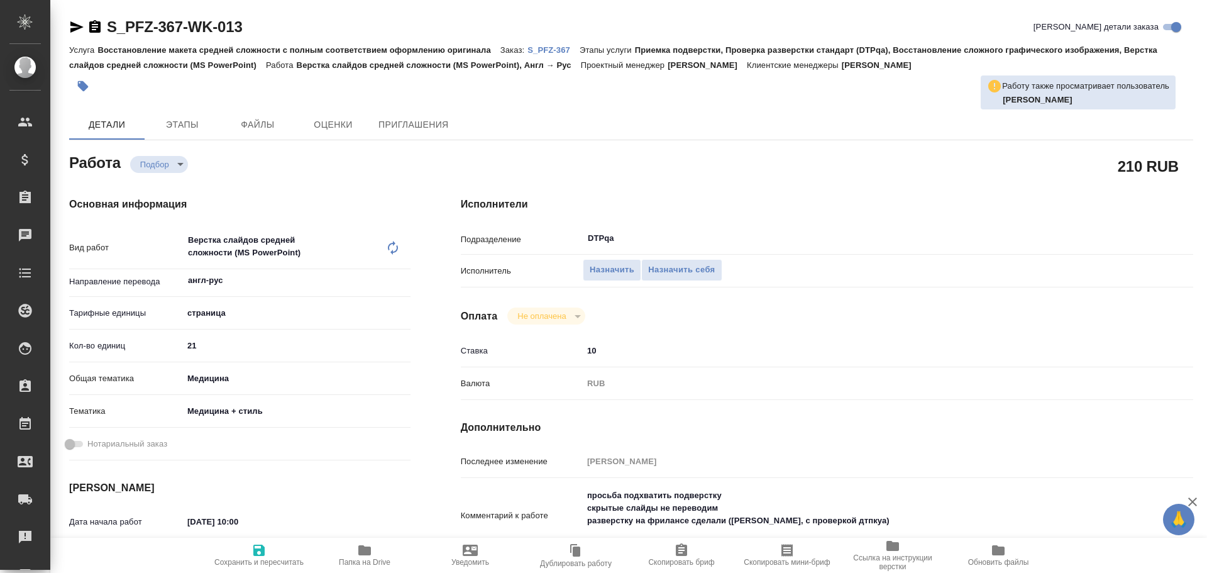
type textarea "x"
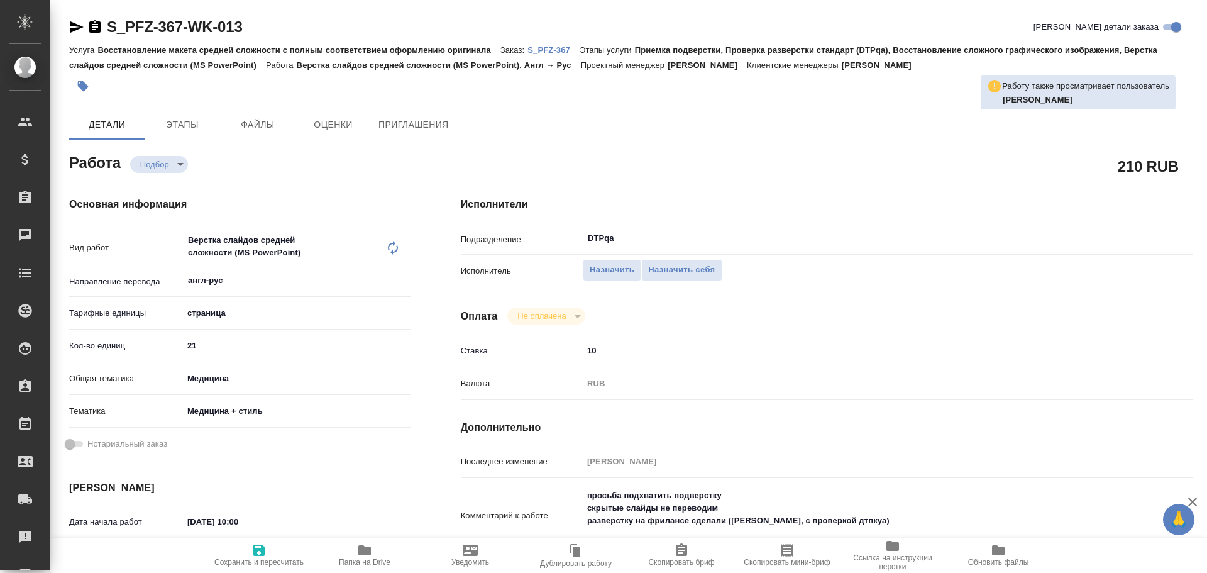
type textarea "x"
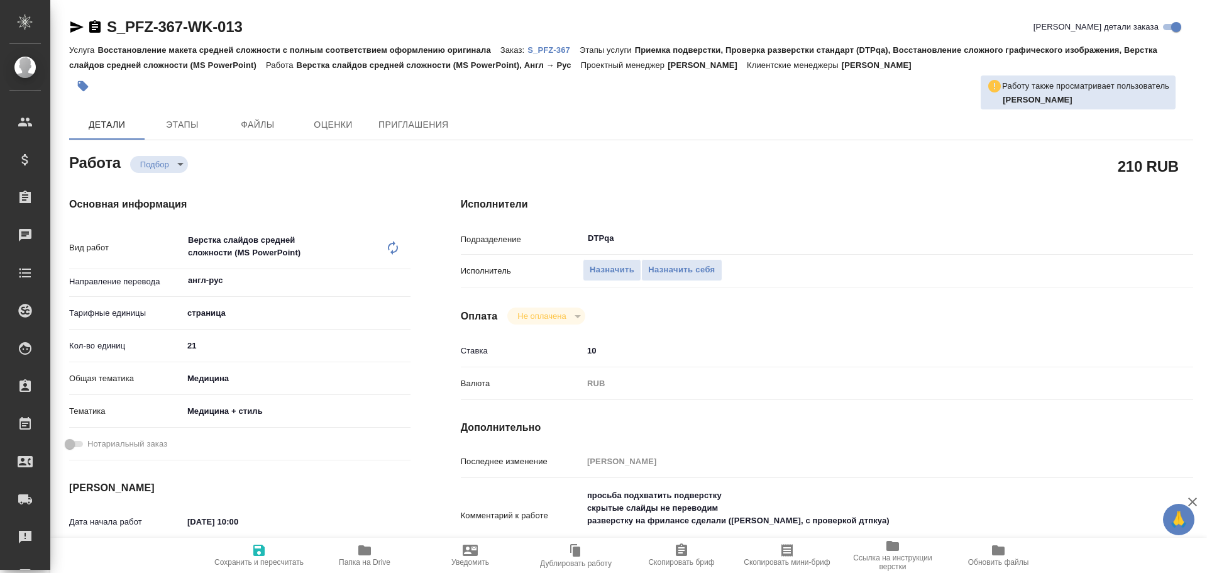
scroll to position [63, 0]
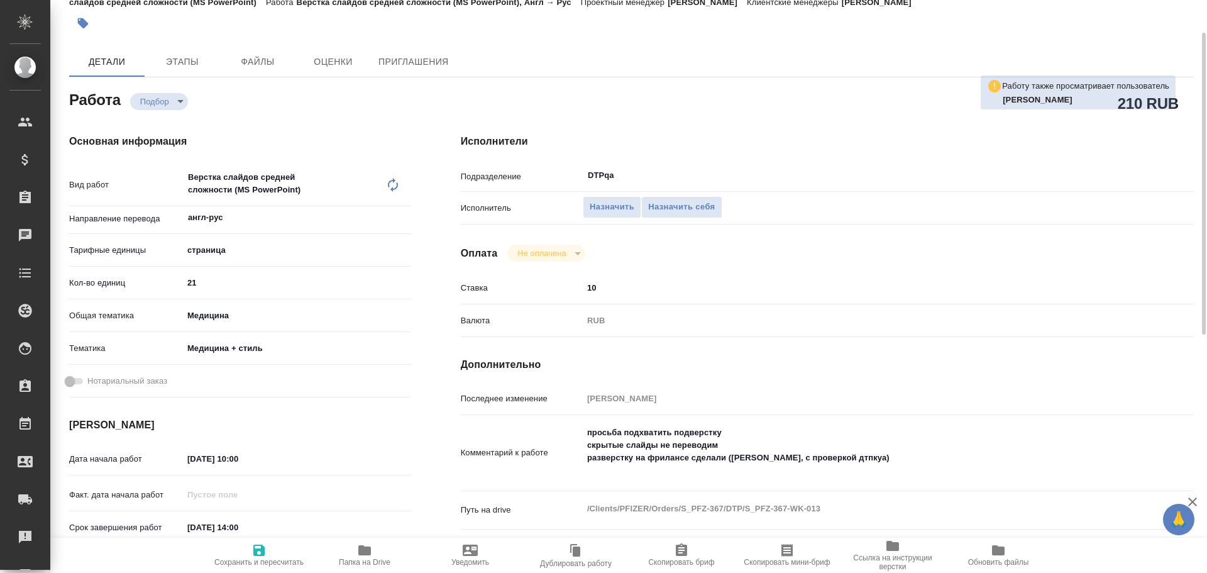
type textarea "x"
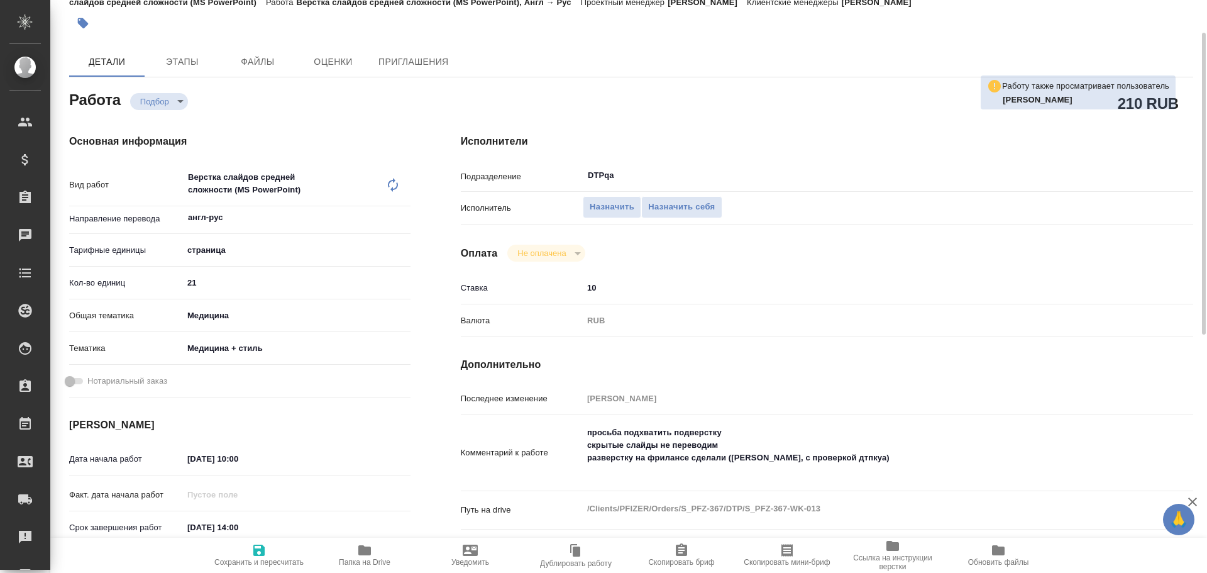
type textarea "x"
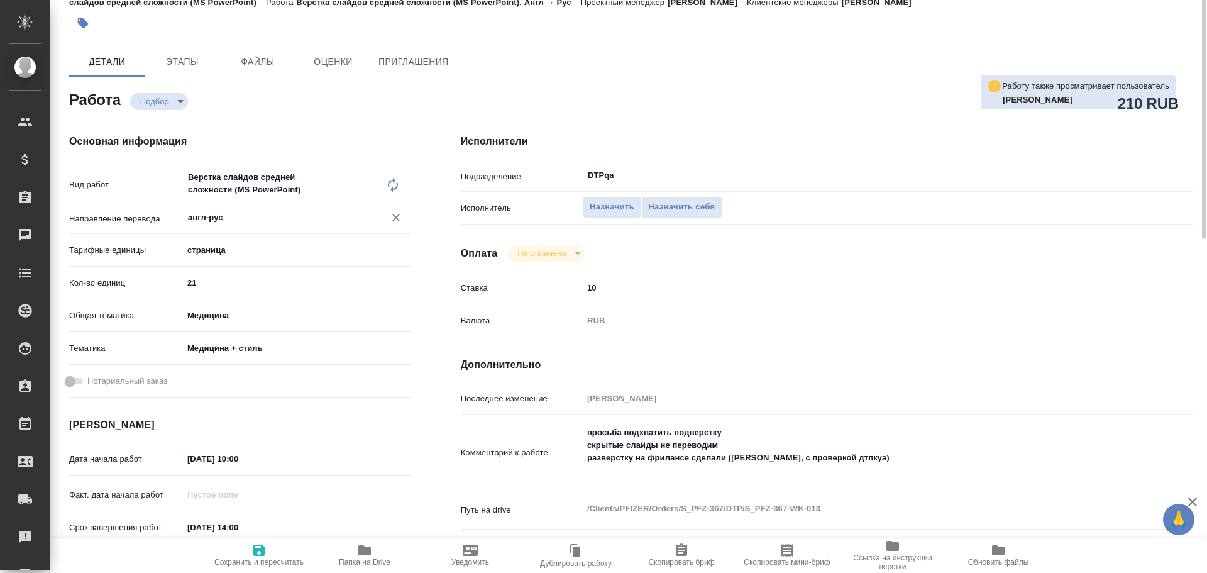
scroll to position [0, 0]
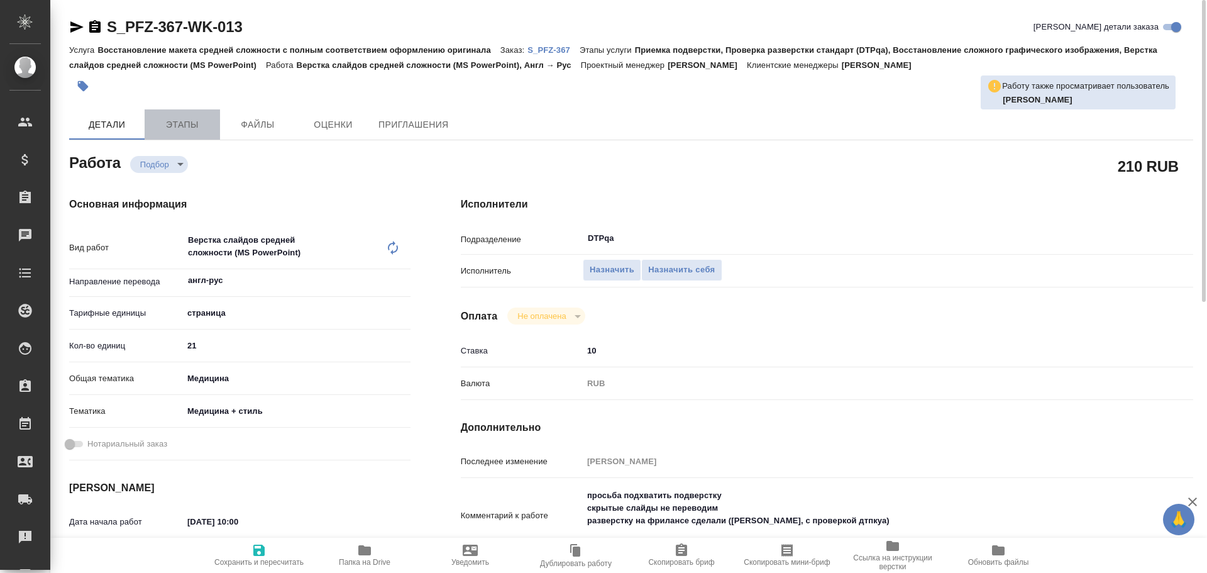
click at [173, 122] on span "Этапы" at bounding box center [182, 125] width 60 height 16
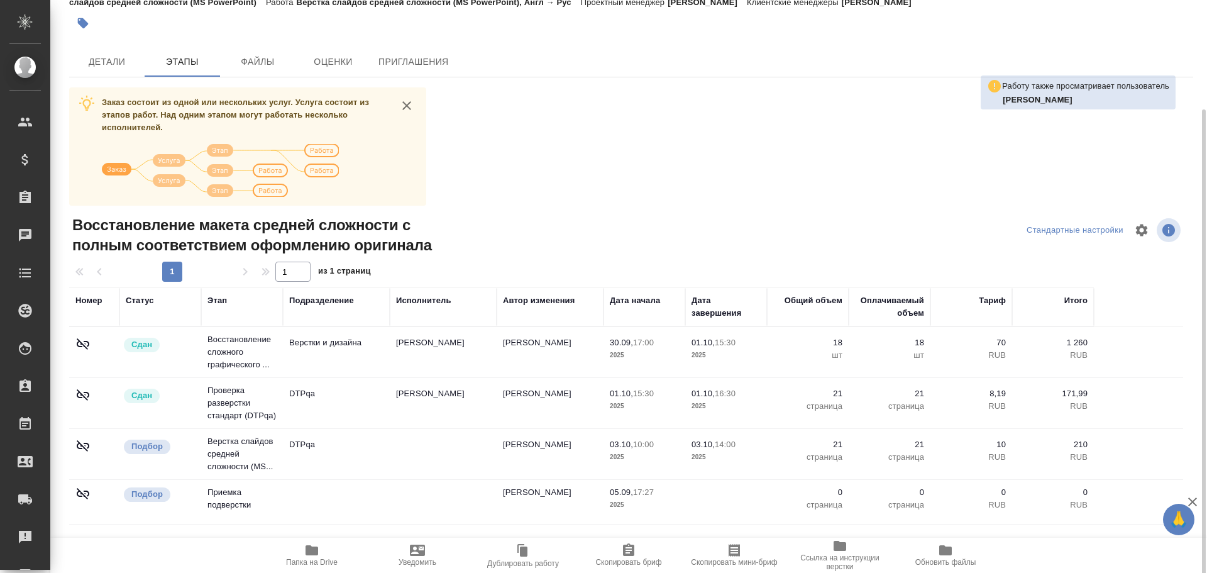
scroll to position [92, 0]
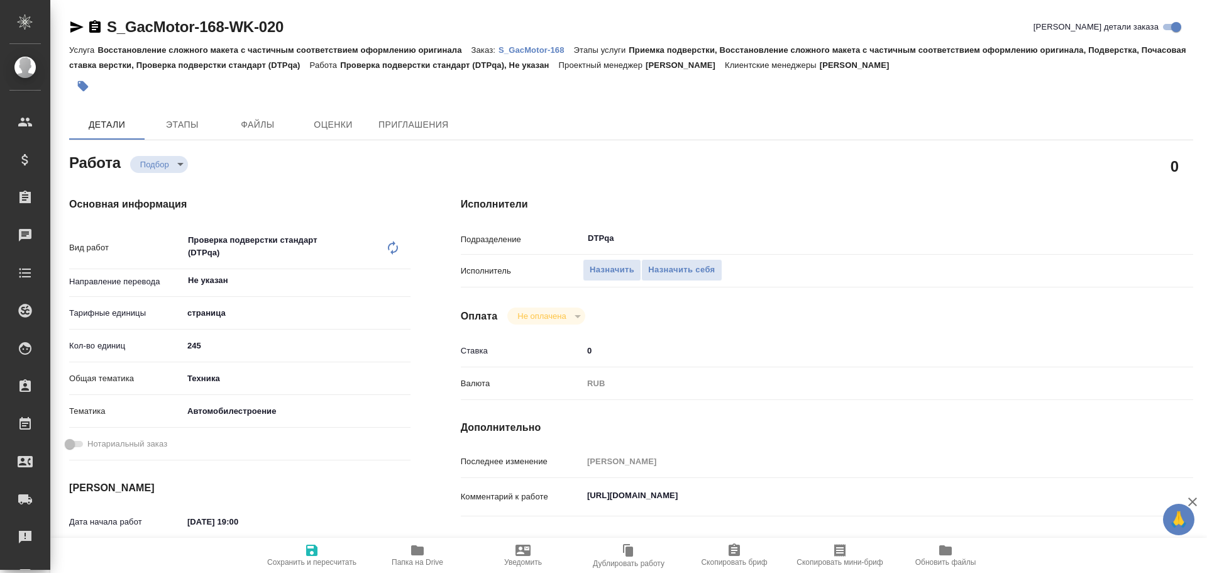
type textarea "x"
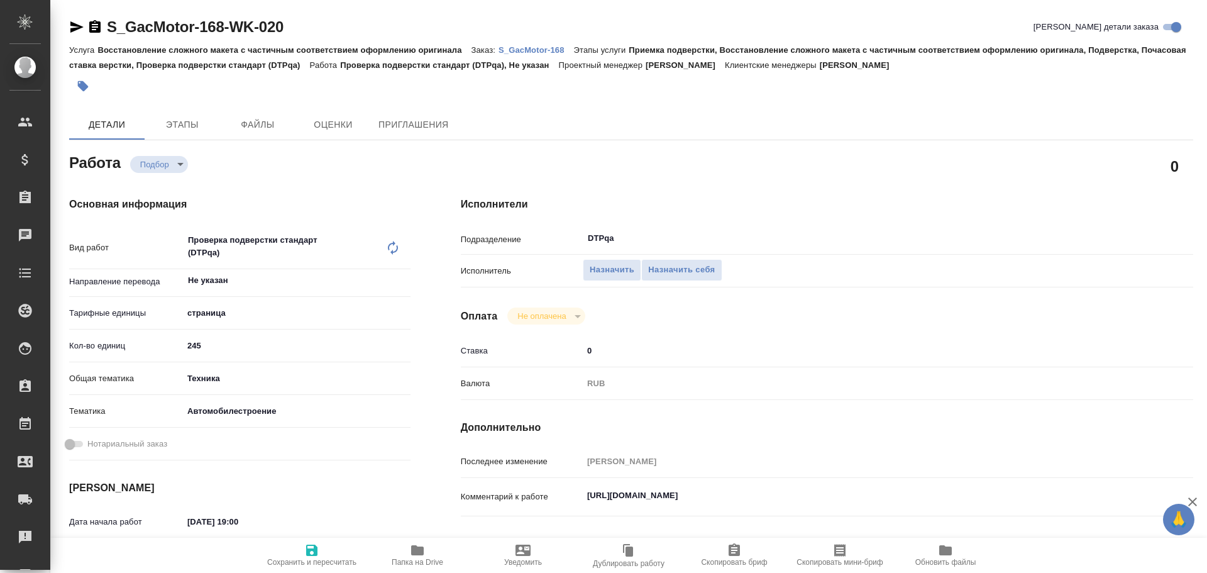
type textarea "x"
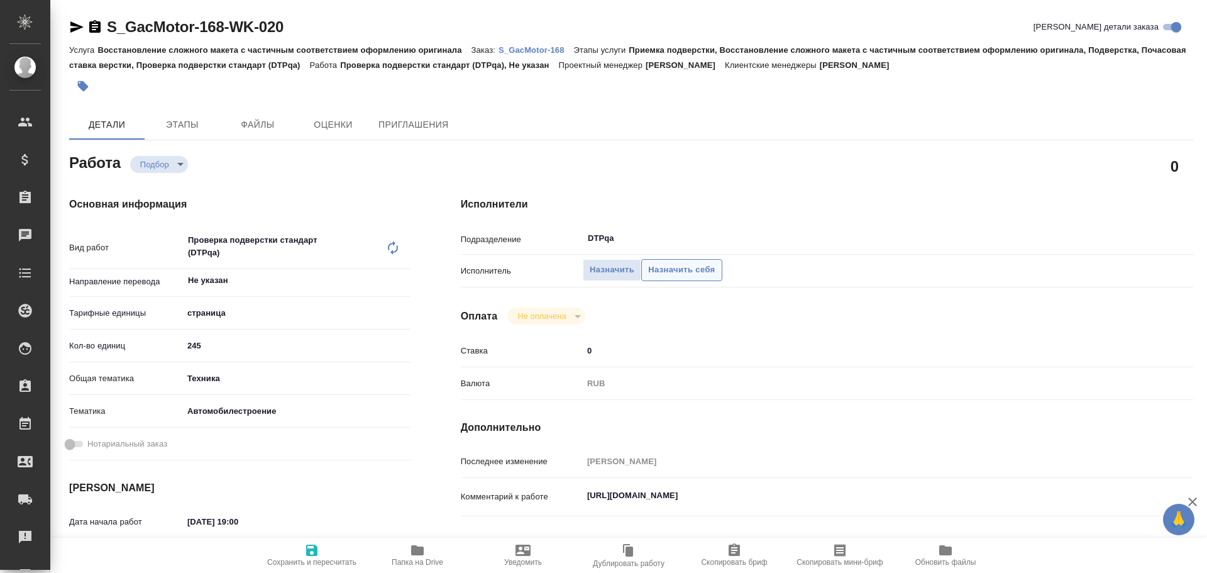
type textarea "x"
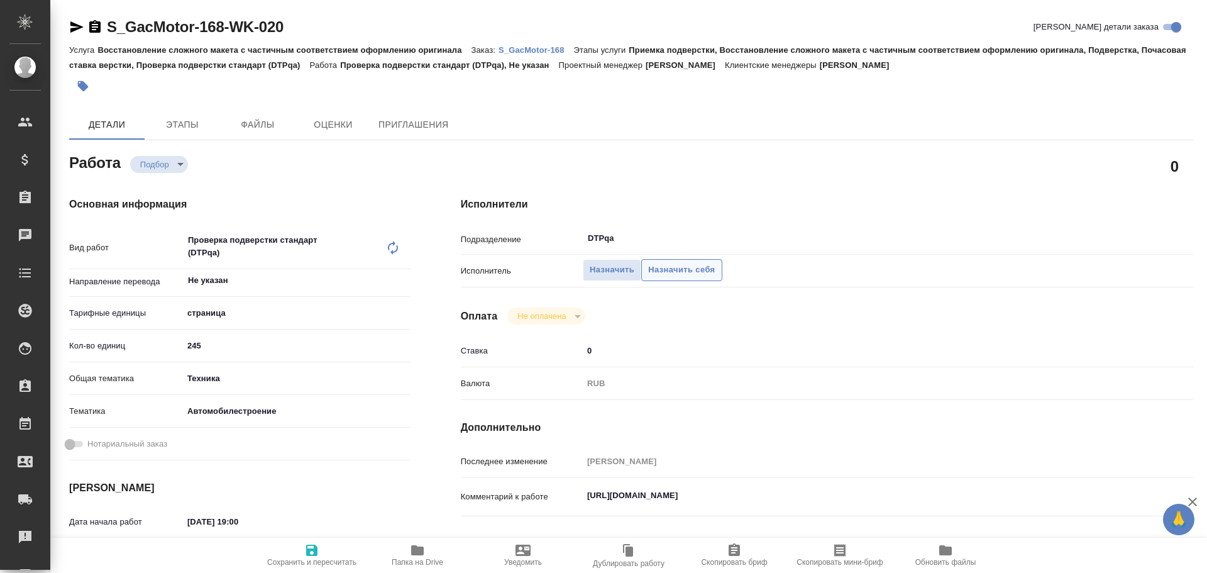
click at [690, 265] on span "Назначить себя" at bounding box center [681, 270] width 67 height 14
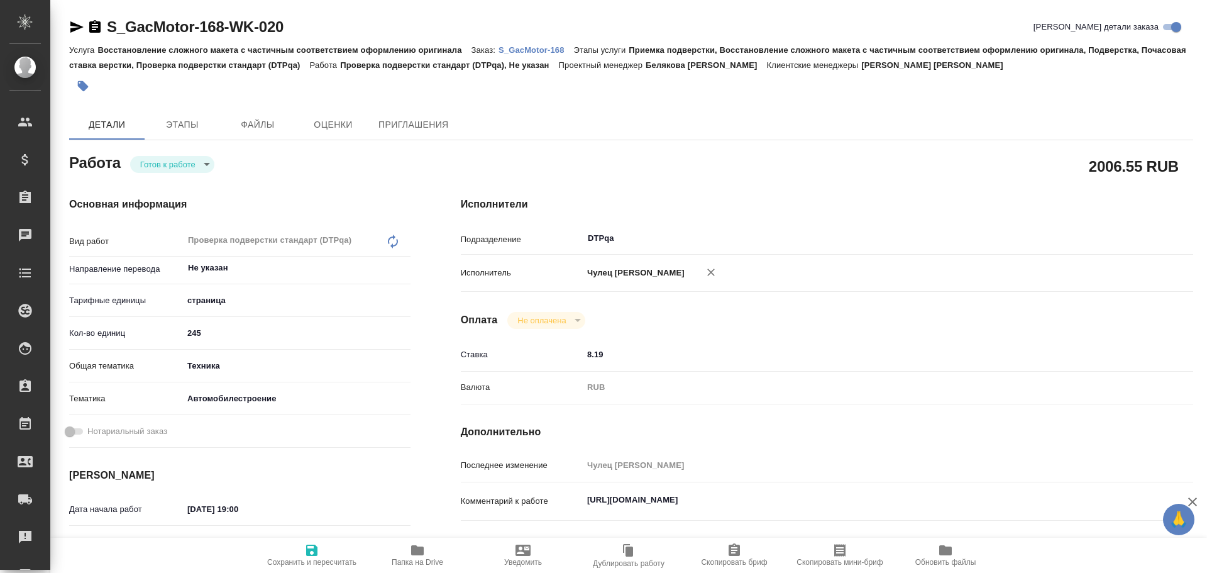
type textarea "x"
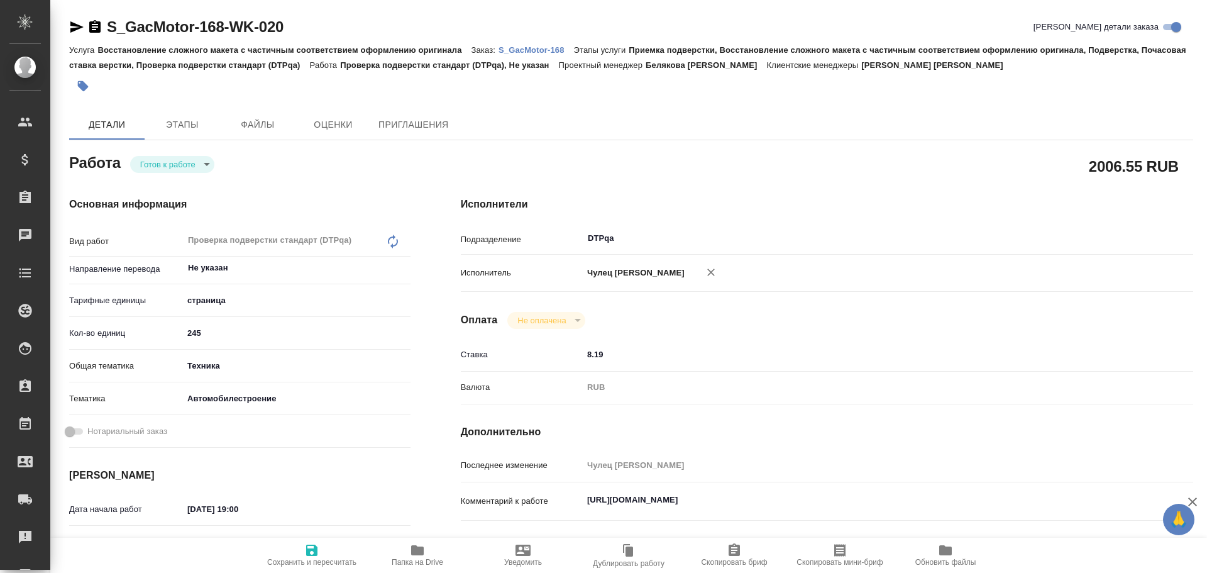
type textarea "x"
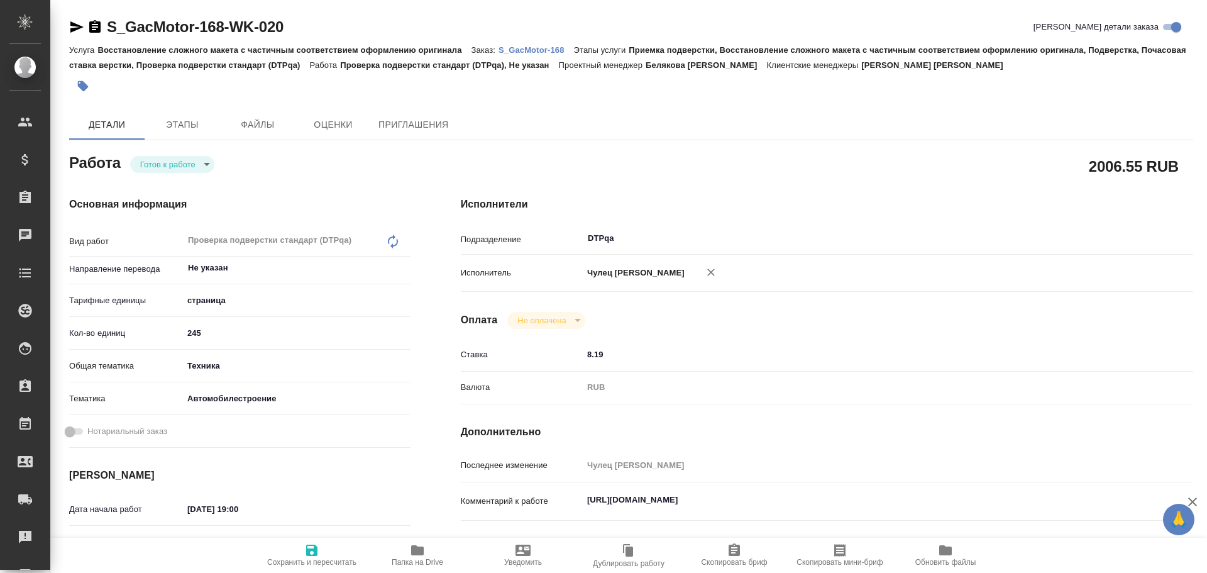
type textarea "x"
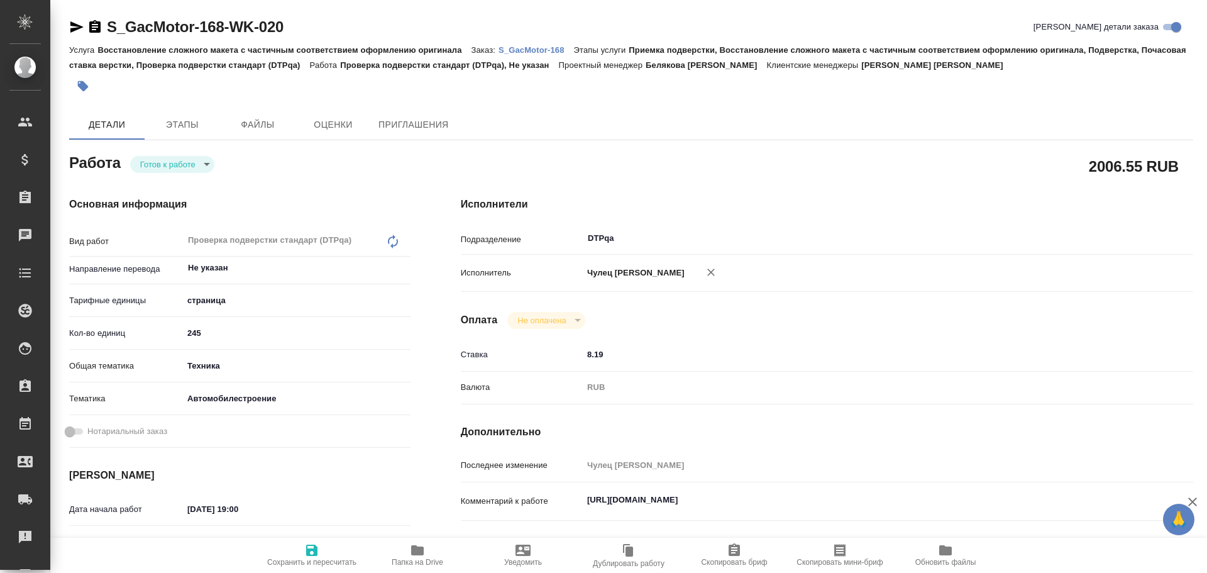
scroll to position [126, 0]
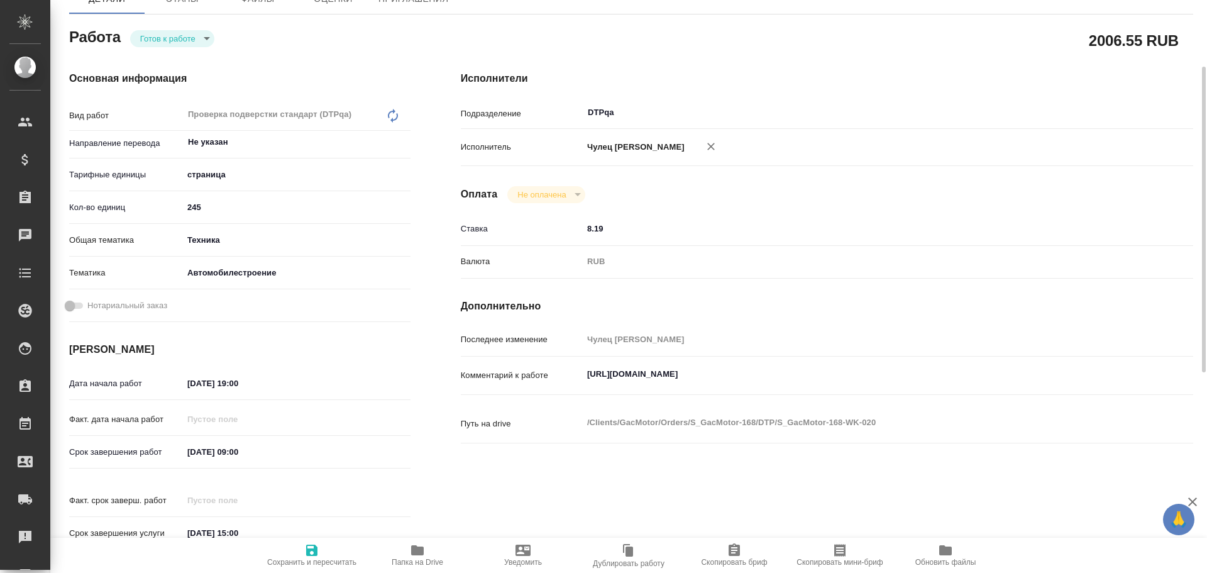
type textarea "x"
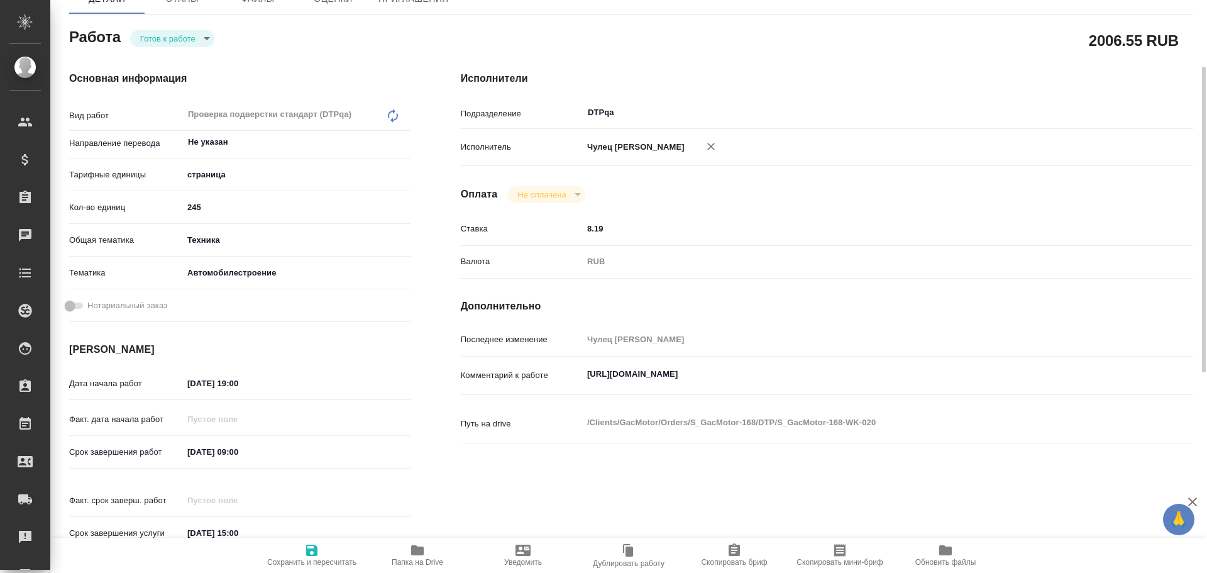
scroll to position [0, 0]
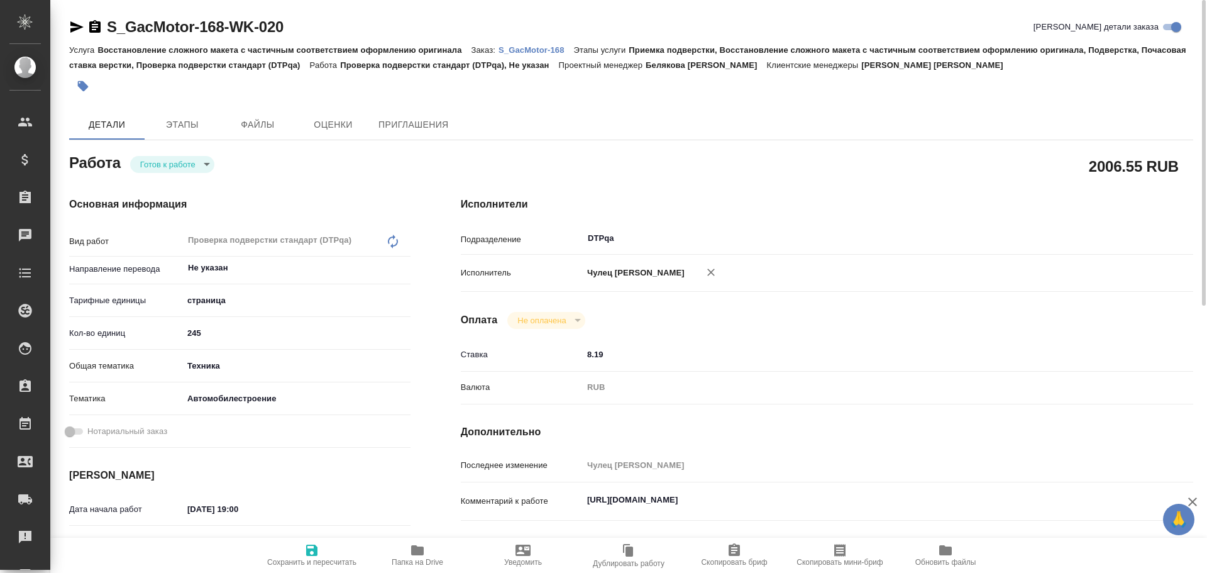
type textarea "x"
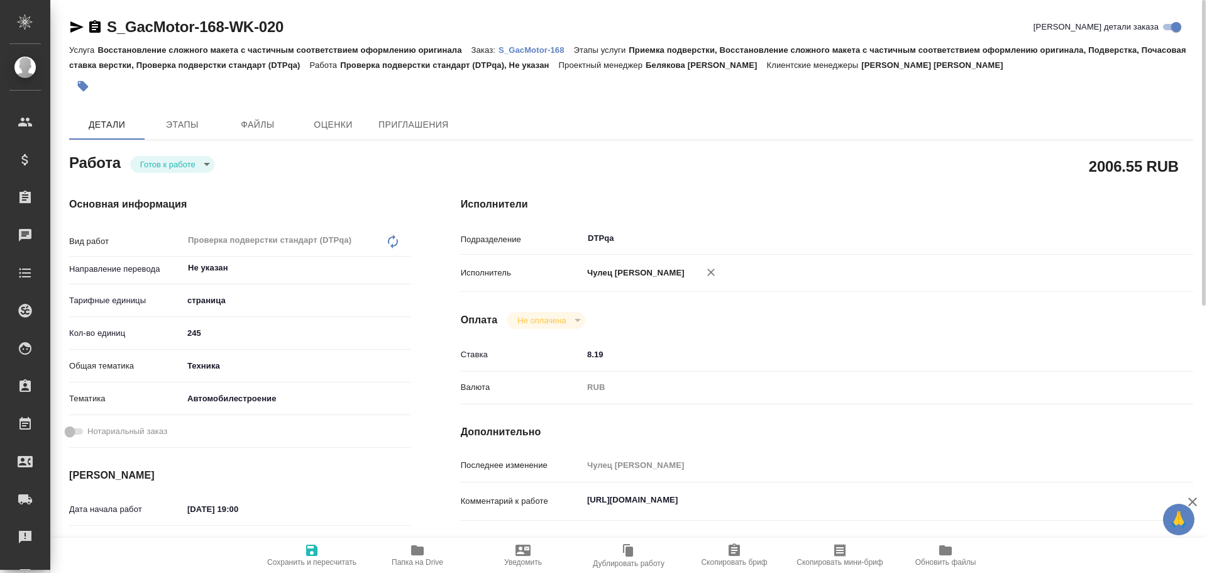
click at [160, 167] on body "🙏 .cls-1 fill:#fff; AWATERA Chulets [PERSON_NAME] Спецификации Заказы Чаты Todo…" at bounding box center [603, 286] width 1207 height 573
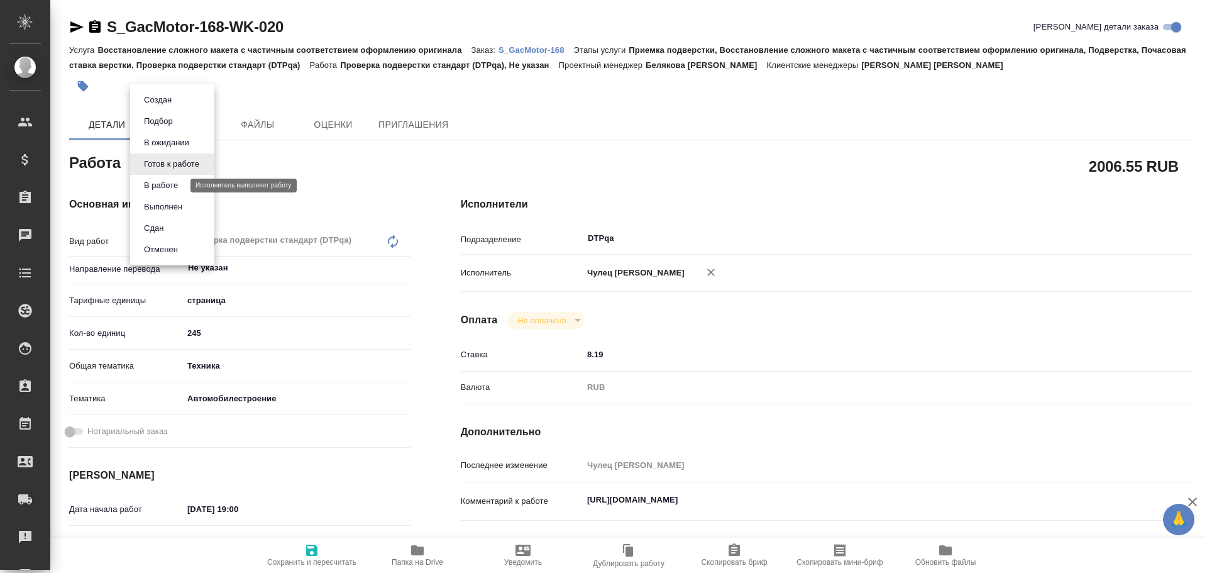
type textarea "x"
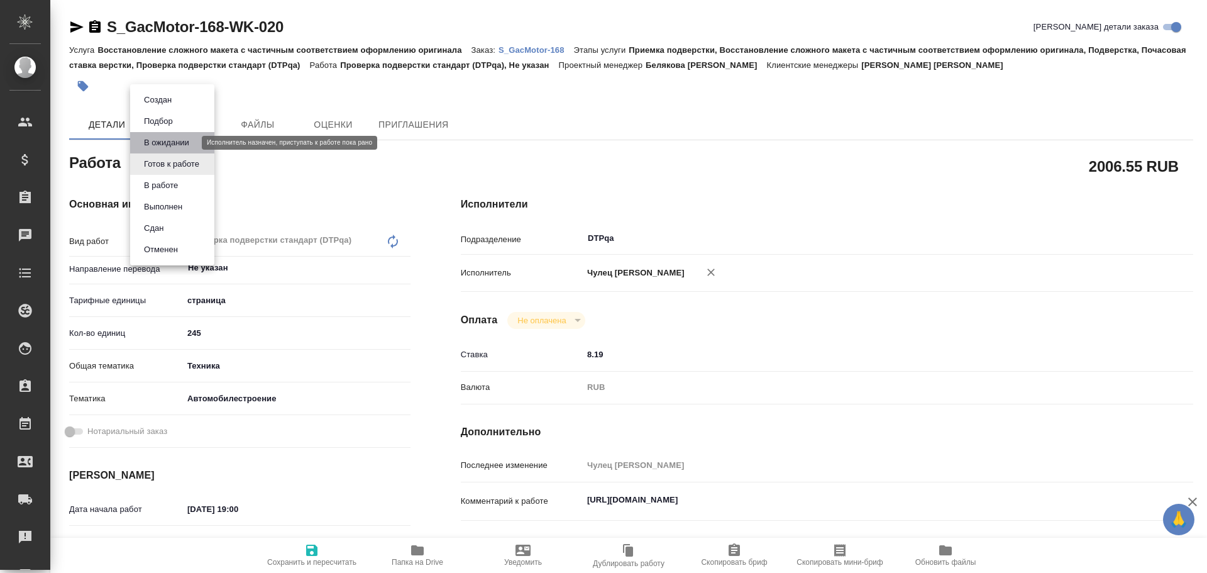
click at [163, 148] on button "В ожидании" at bounding box center [166, 143] width 53 height 14
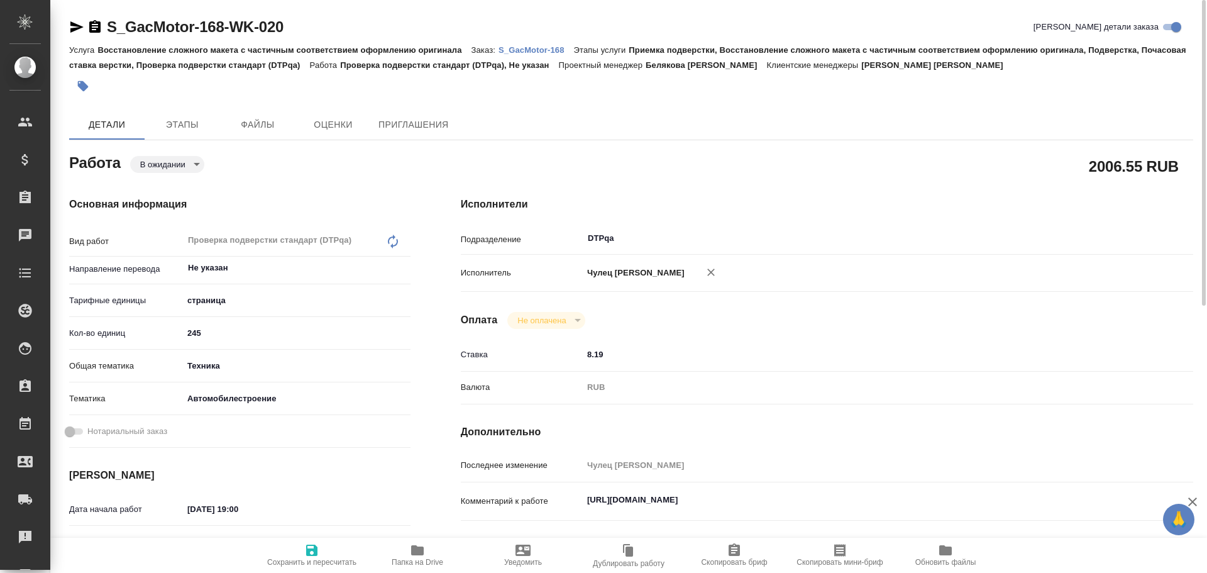
type textarea "x"
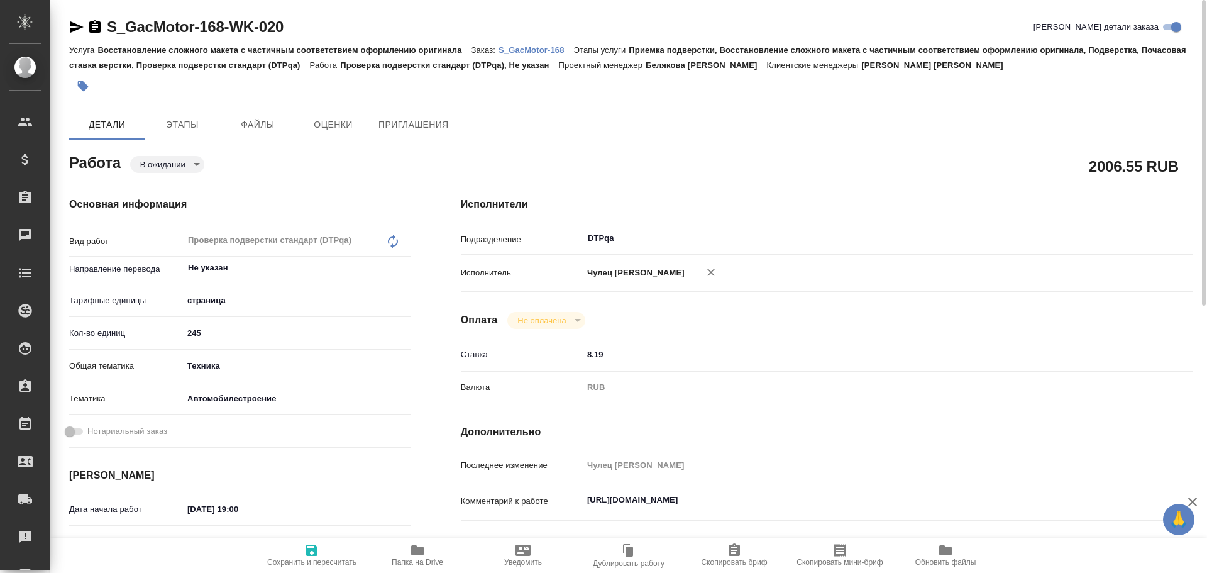
type textarea "x"
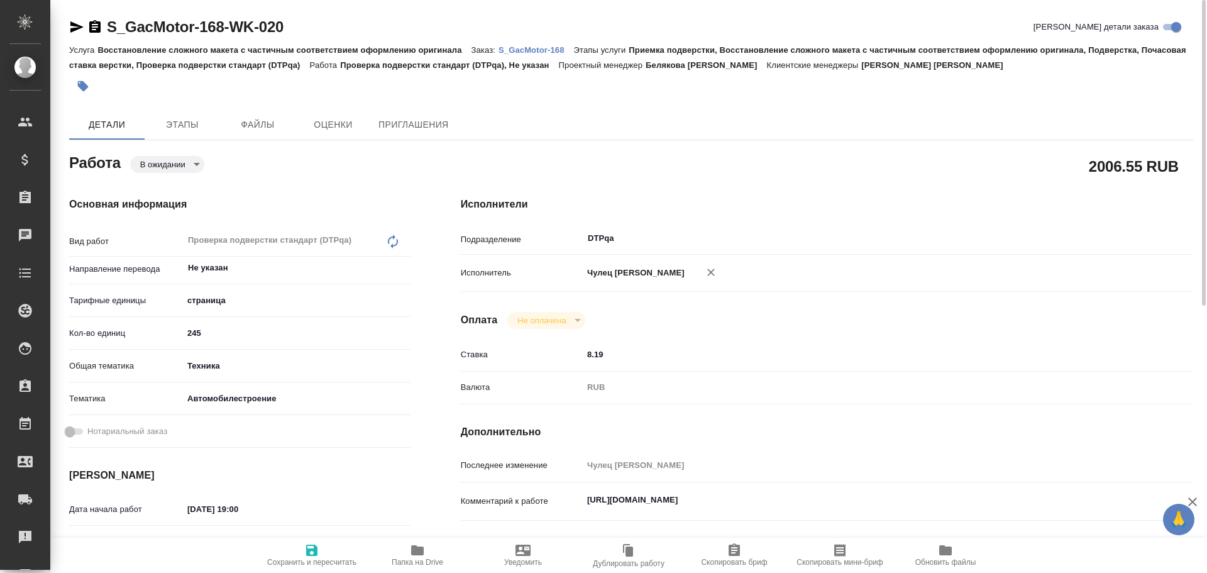
type textarea "x"
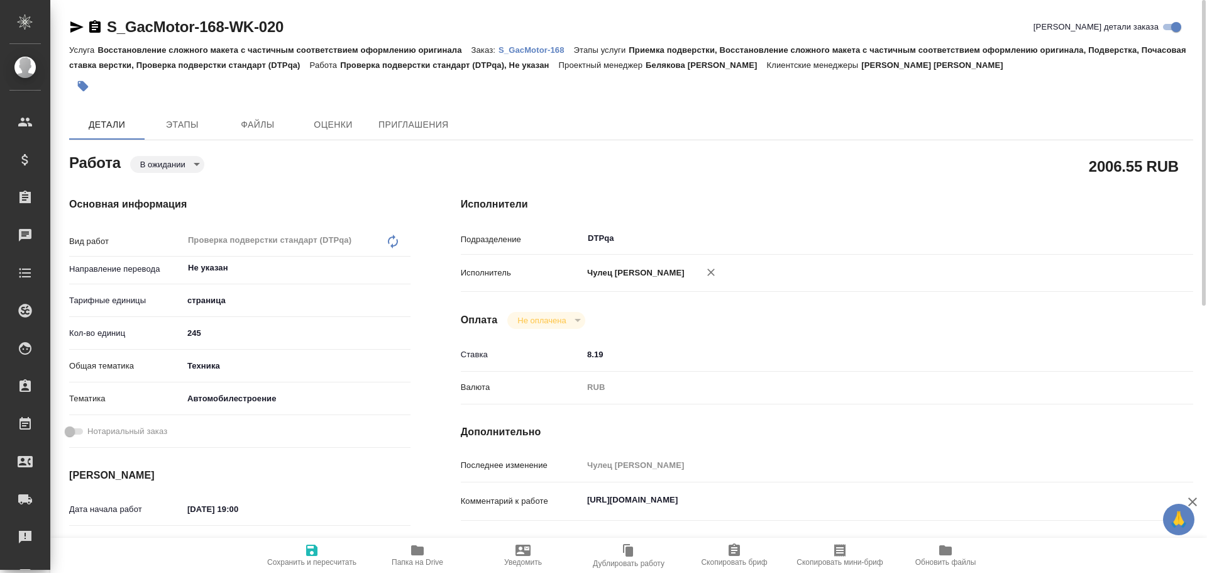
type textarea "x"
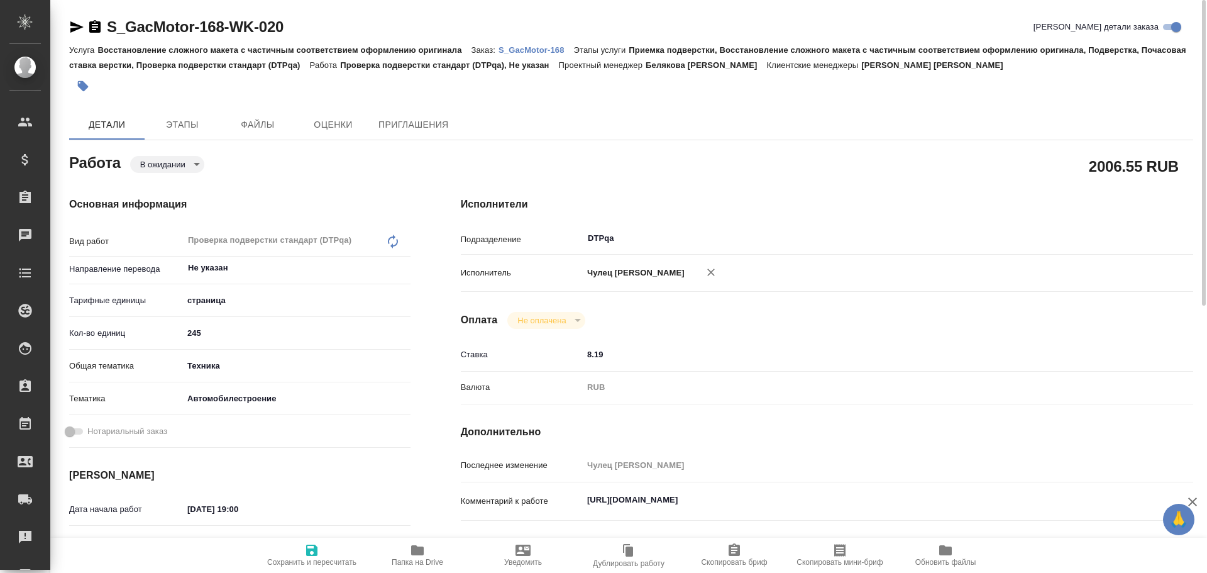
click at [317, 557] on icon "button" at bounding box center [311, 550] width 15 height 15
type textarea "x"
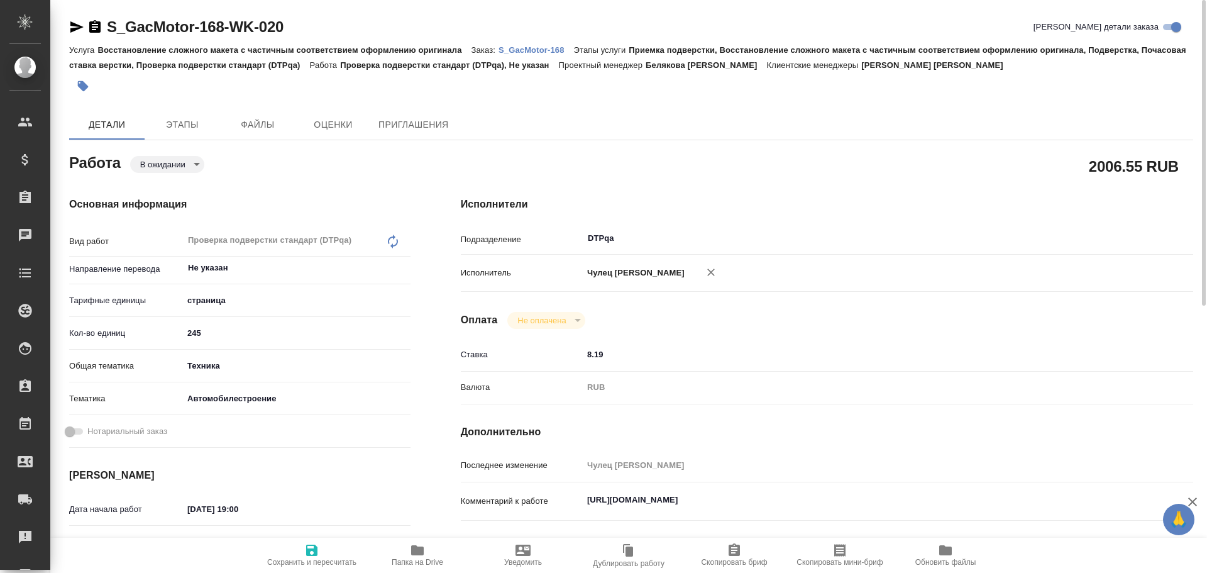
type textarea "x"
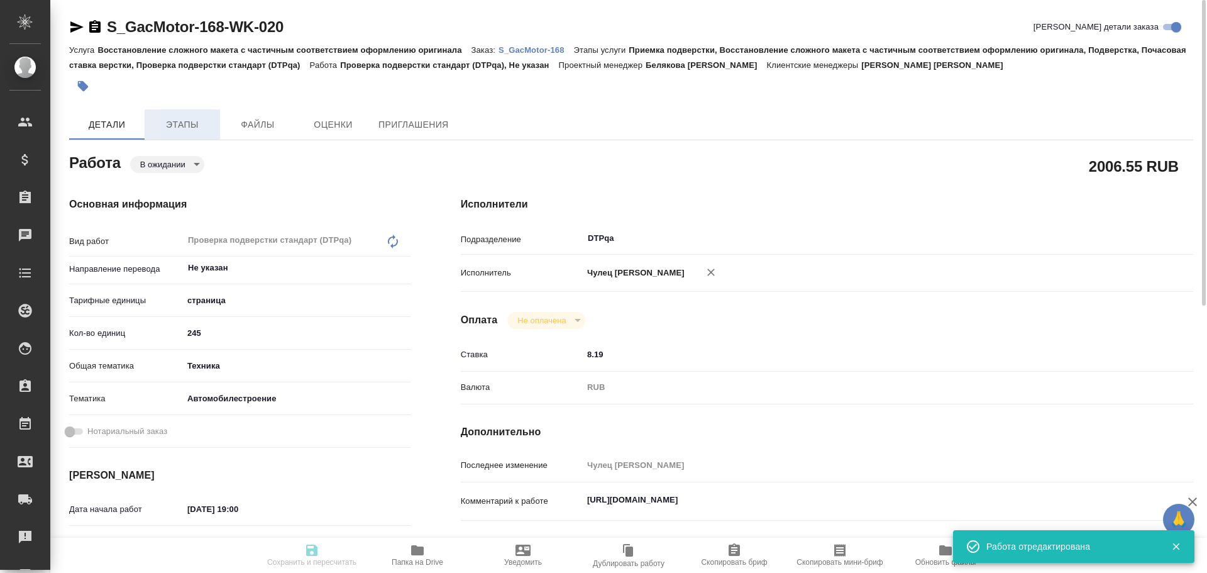
type textarea "x"
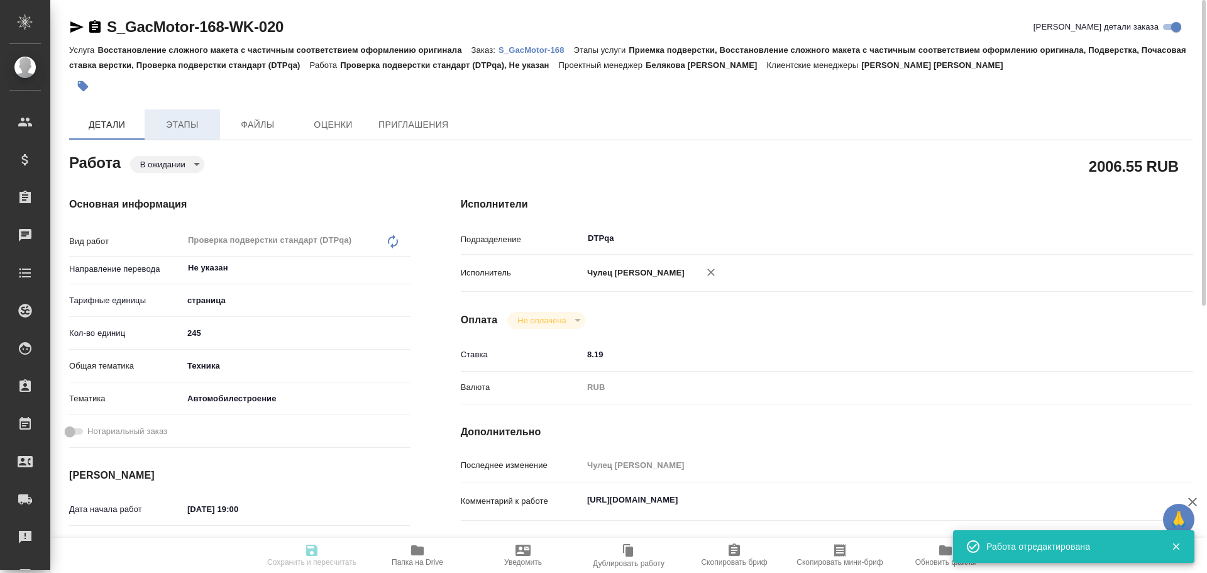
type input "pending"
type textarea "Проверка подверстки стандарт (DTPqa)"
type textarea "x"
type input "Не указан"
type input "5a8b1489cc6b4906c91bfdb2"
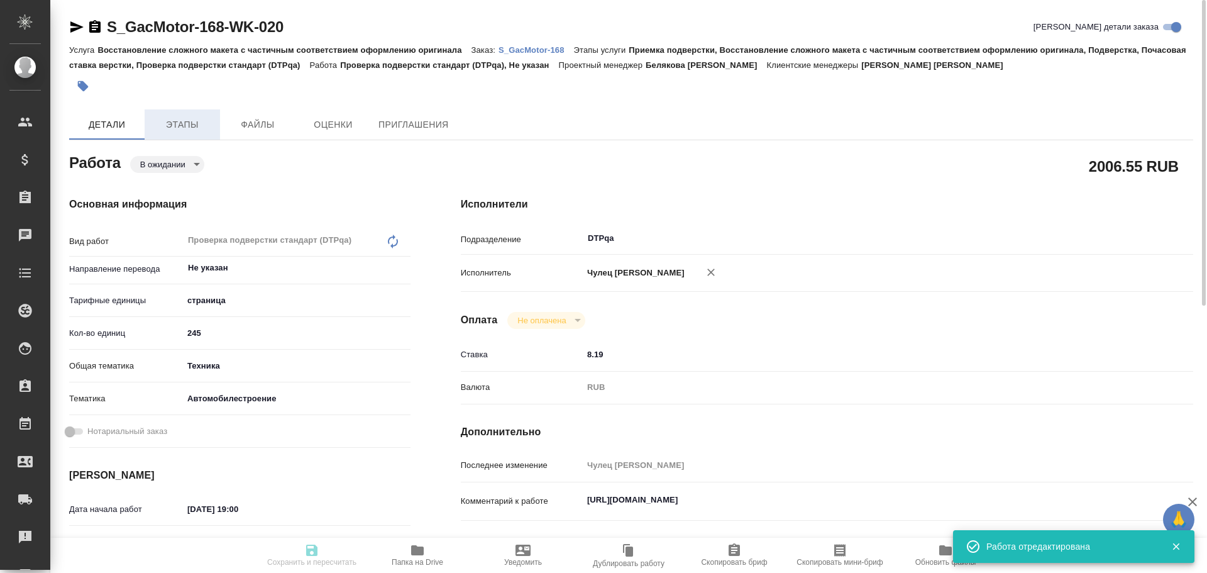
type input "245"
type input "tech"
type input "5f647204b73bc97568ca66a7"
type input "[DATE] 19:00"
type input "[DATE] 09:00"
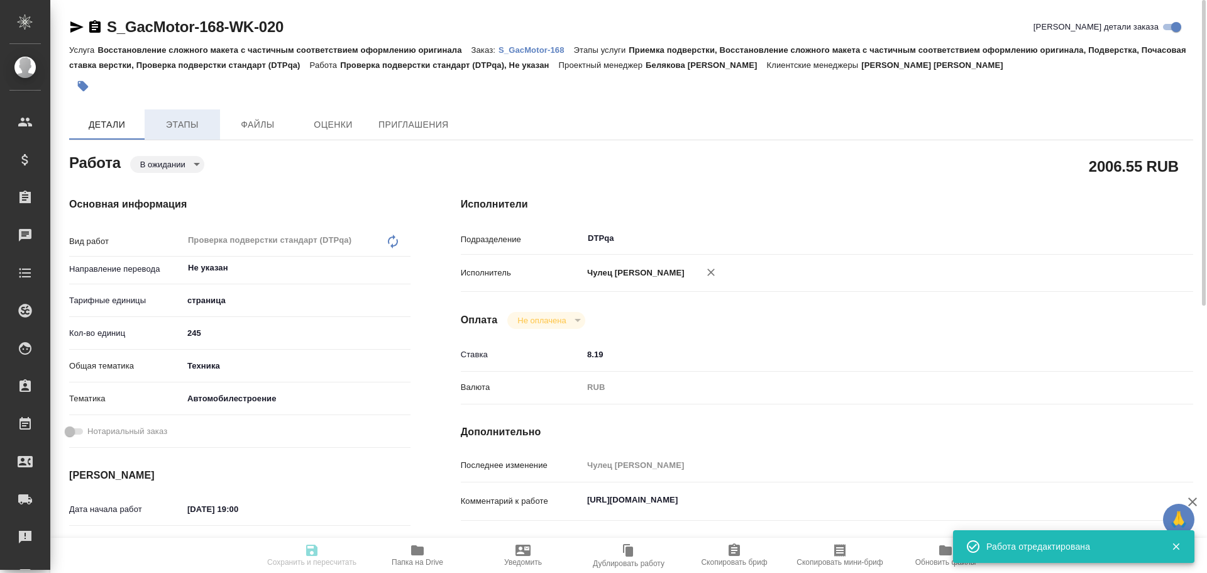
type input "[DATE] 15:00"
type input "DTPqa"
type input "notPayed"
type input "8.19"
type input "RUB"
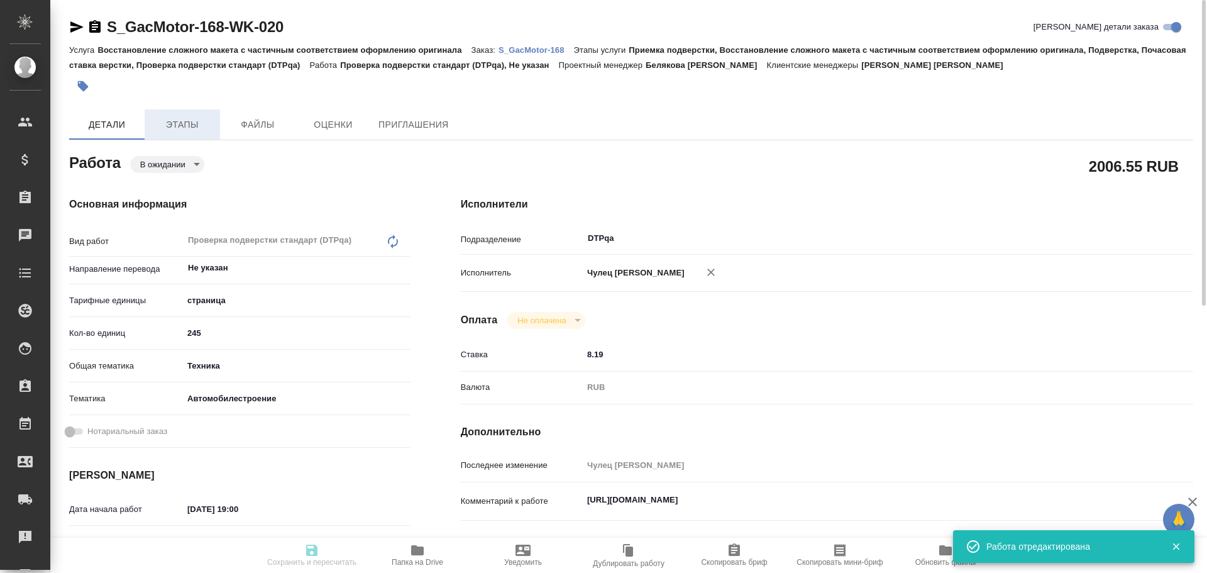
type input "Чулец [PERSON_NAME]"
type textarea "[URL][DOMAIN_NAME]"
type textarea "x"
type textarea "/Clients/GacMotor/Orders/S_GacMotor-168/DTP/S_GacMotor-168-WK-020"
type textarea "x"
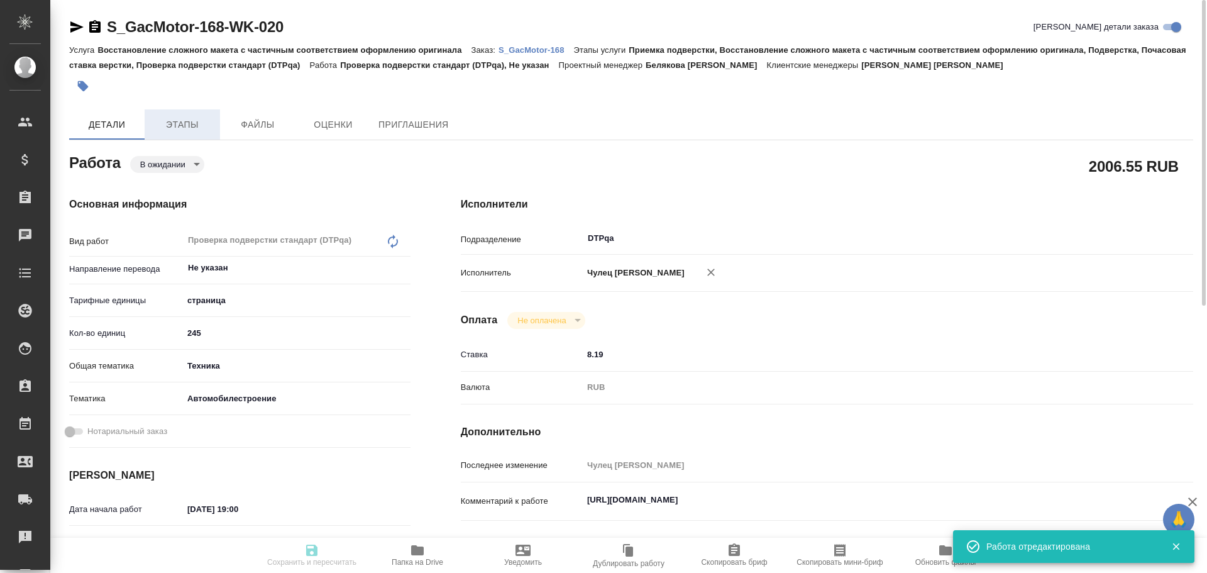
type input "S_GacMotor-168"
type input "Восстановление сложного макета с частичным соответствием оформлению оригинала"
type input "Приемка подверстки, Восстановление сложного макета с частичным соответствием оф…"
type input "[PERSON_NAME] [PERSON_NAME]"
type input "Заборова [PERSON_NAME]"
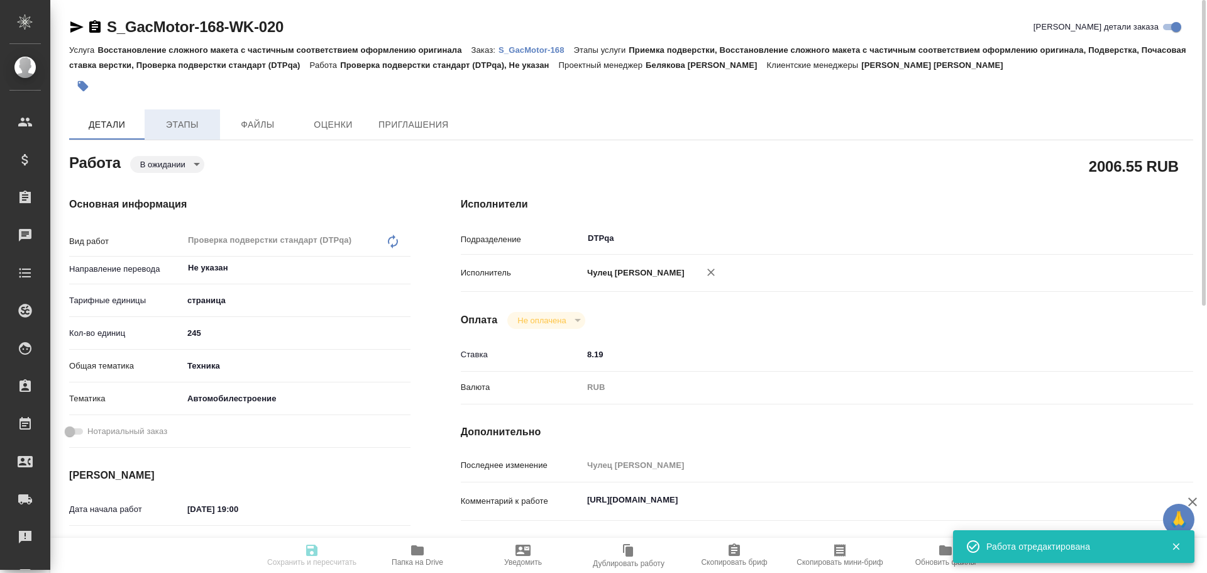
type input "/Clients/GacMotor/Orders/S_GacMotor-168"
type textarea "x"
type textarea "owner's manual——20250716.pdf сдаем раньше всех - 13.10 в 10:00: поставьте пожал…"
type textarea "x"
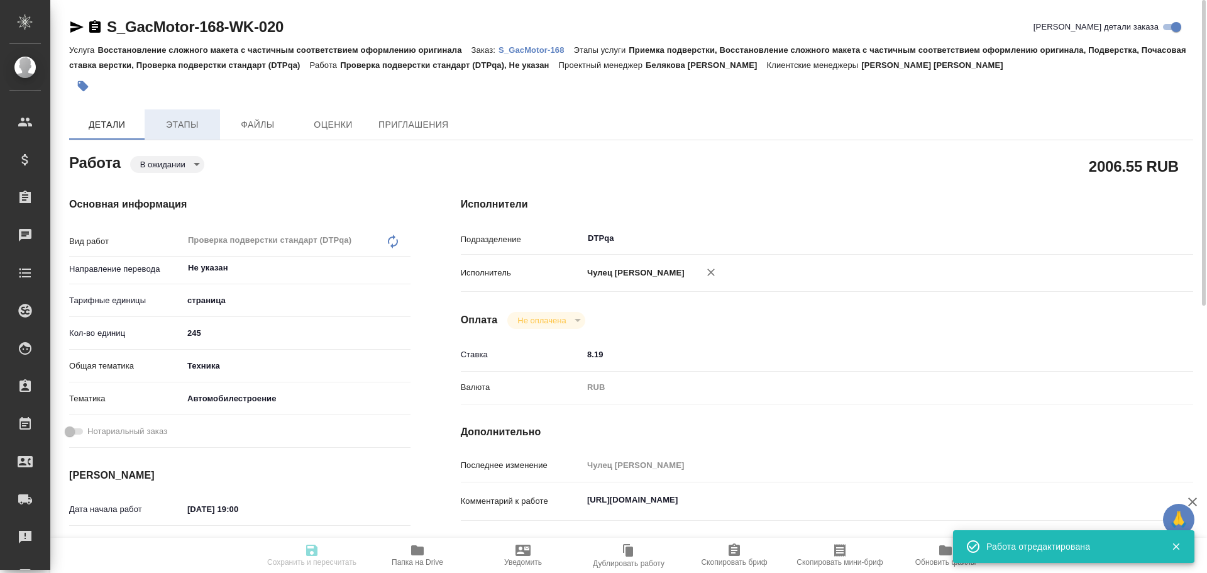
type textarea "x"
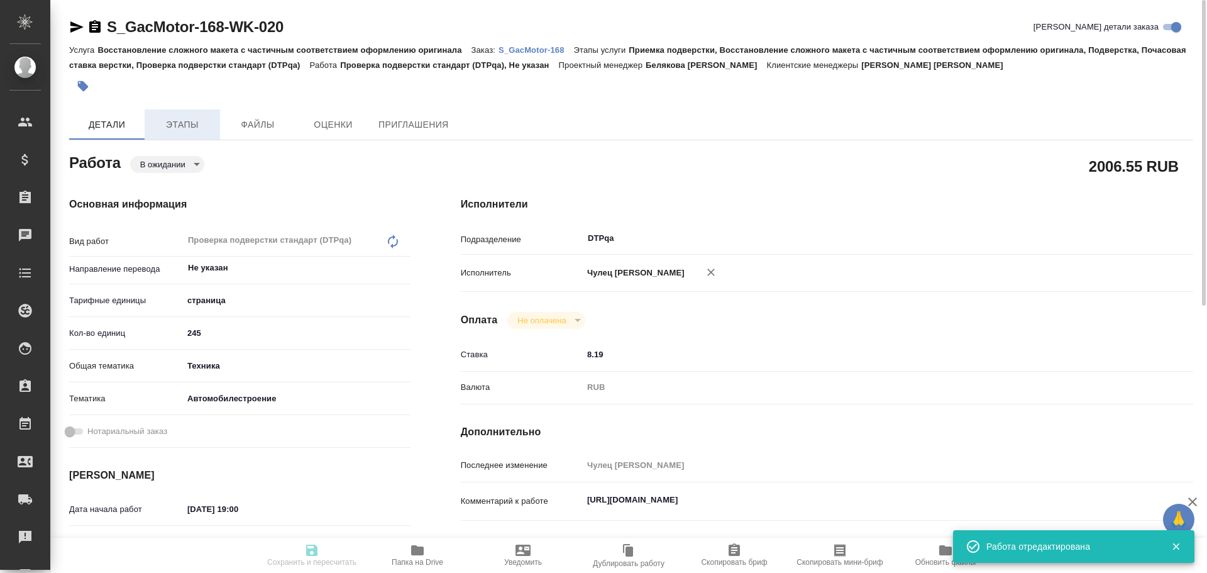
type textarea "x"
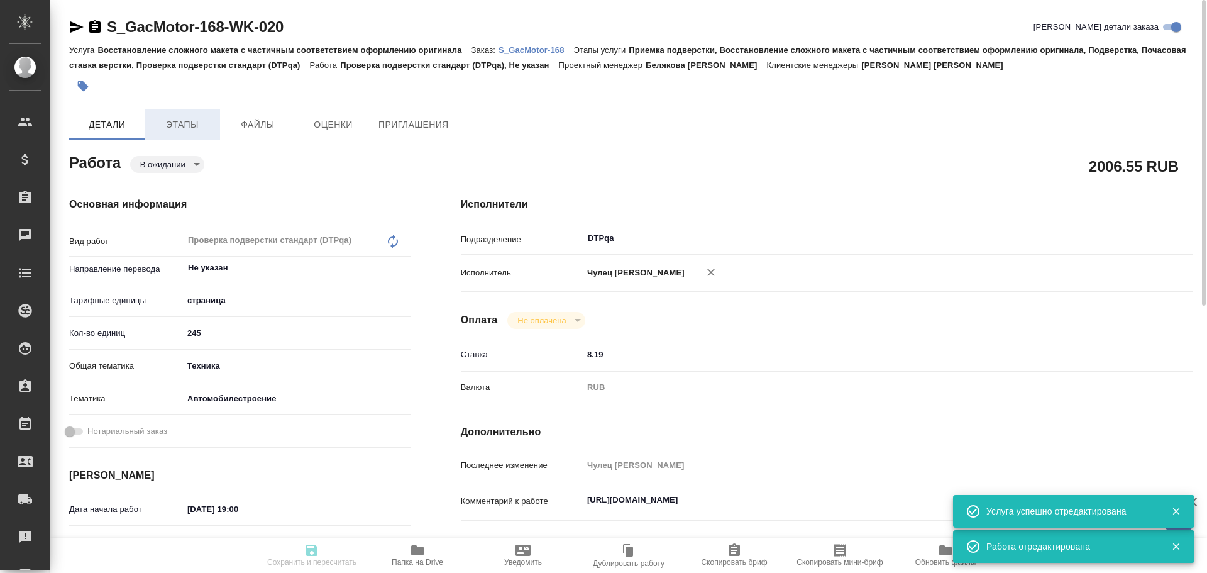
type textarea "x"
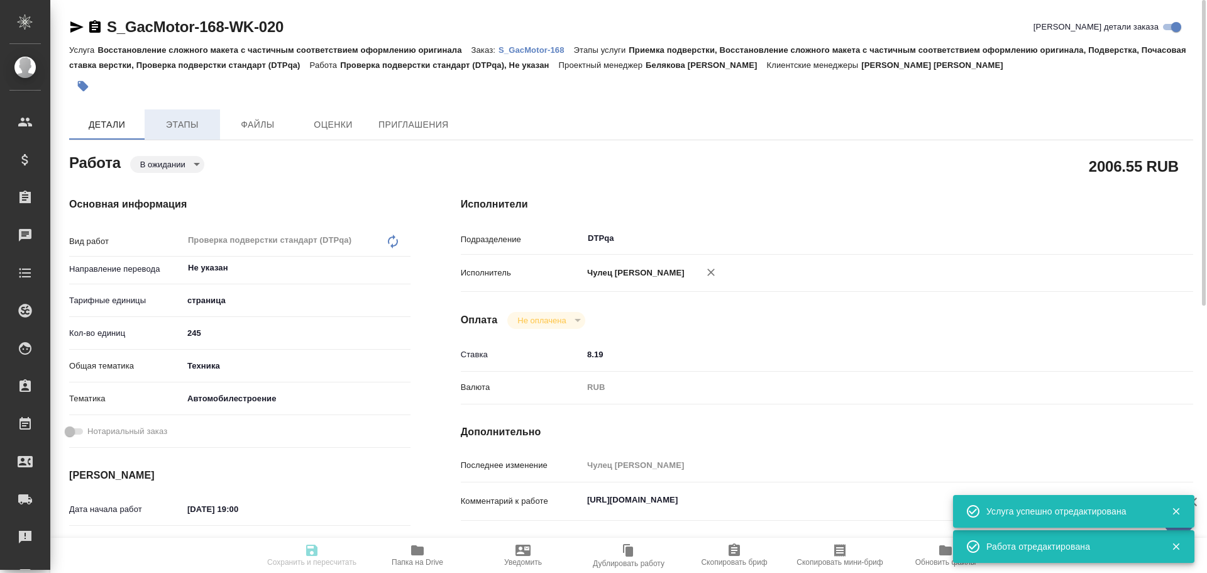
type textarea "x"
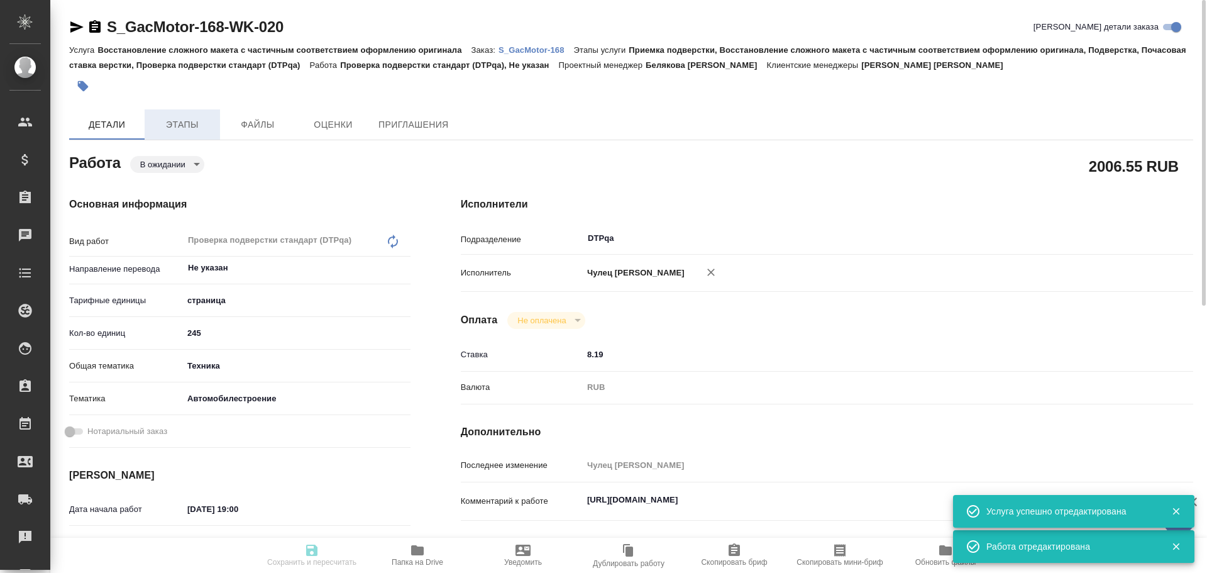
click at [186, 129] on span "Этапы" at bounding box center [182, 125] width 60 height 16
type textarea "x"
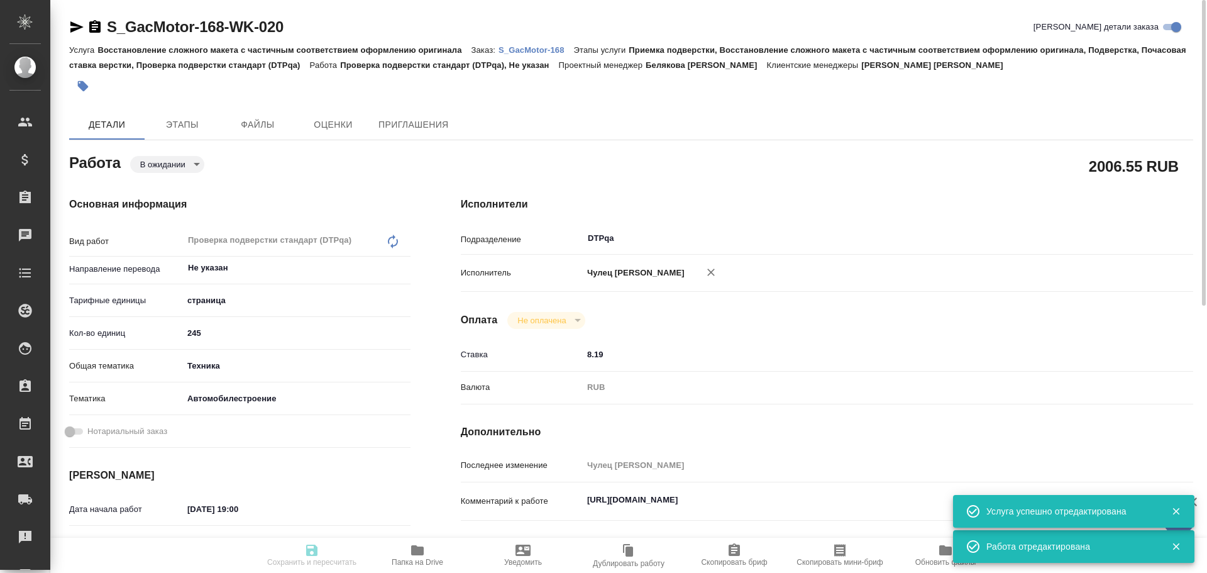
type textarea "x"
